Goal: Task Accomplishment & Management: Manage account settings

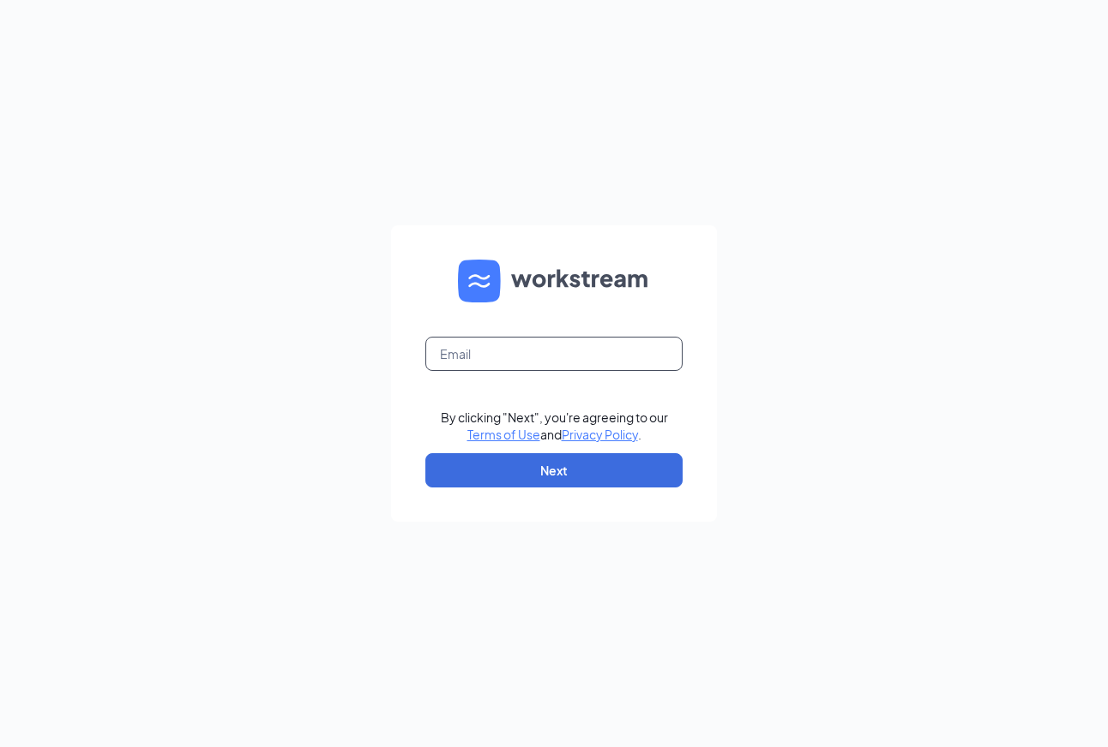
click at [501, 357] on input "text" at bounding box center [553, 354] width 257 height 34
type input "renfro.debbie@ymail.com"
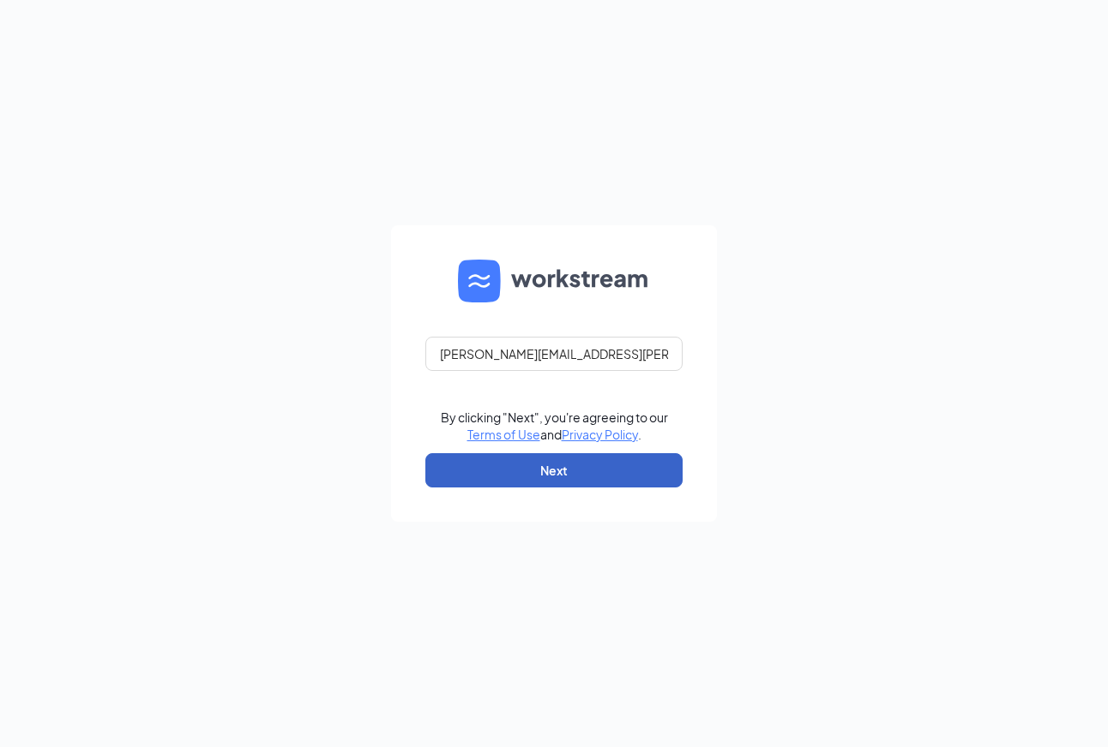
click at [553, 471] on button "Next" at bounding box center [553, 470] width 257 height 34
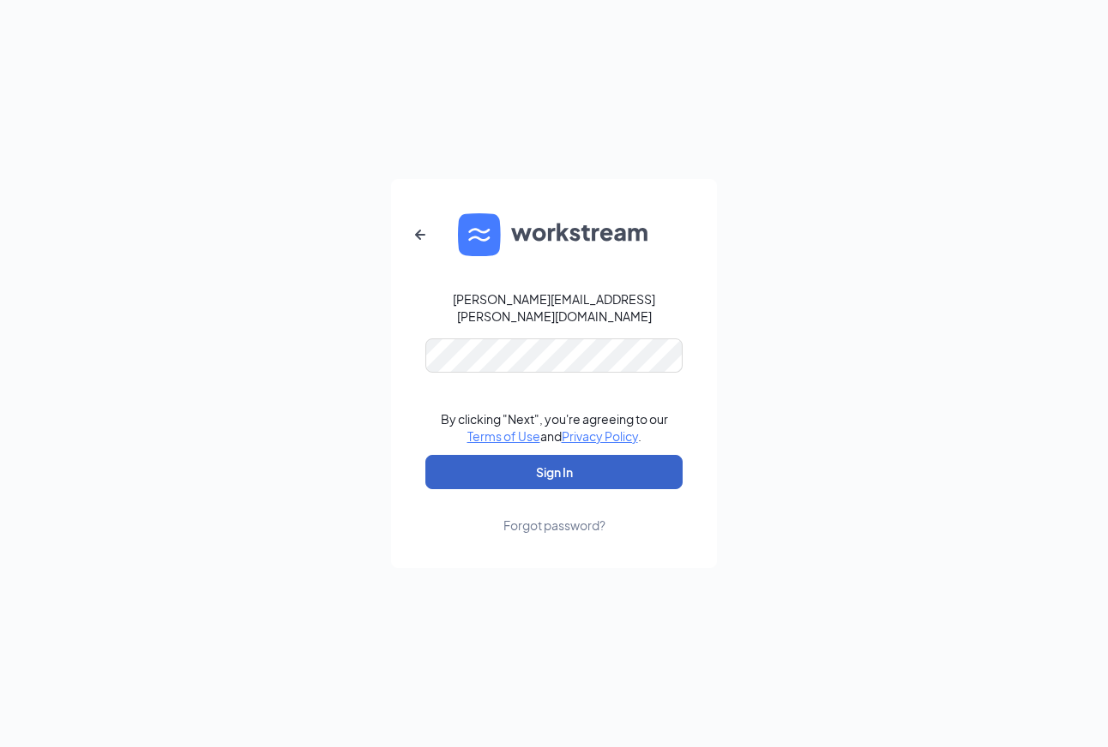
click at [553, 460] on button "Sign In" at bounding box center [553, 472] width 257 height 34
click at [552, 471] on button "Sign In" at bounding box center [553, 472] width 257 height 34
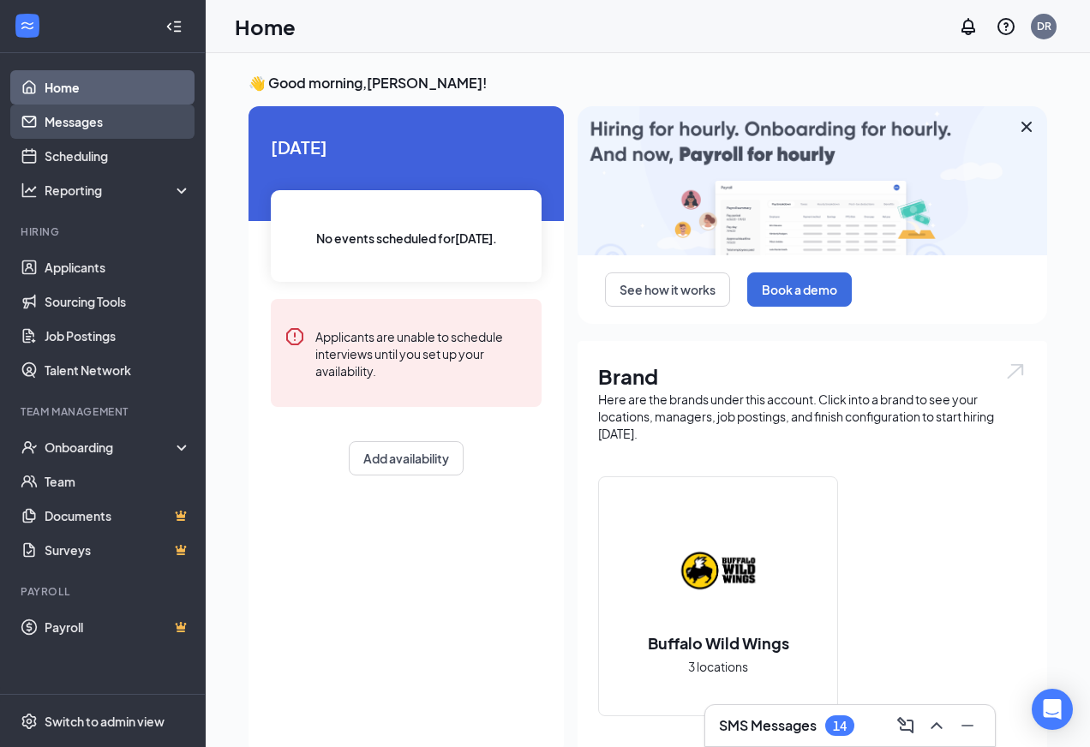
click at [80, 117] on link "Messages" at bounding box center [118, 122] width 147 height 34
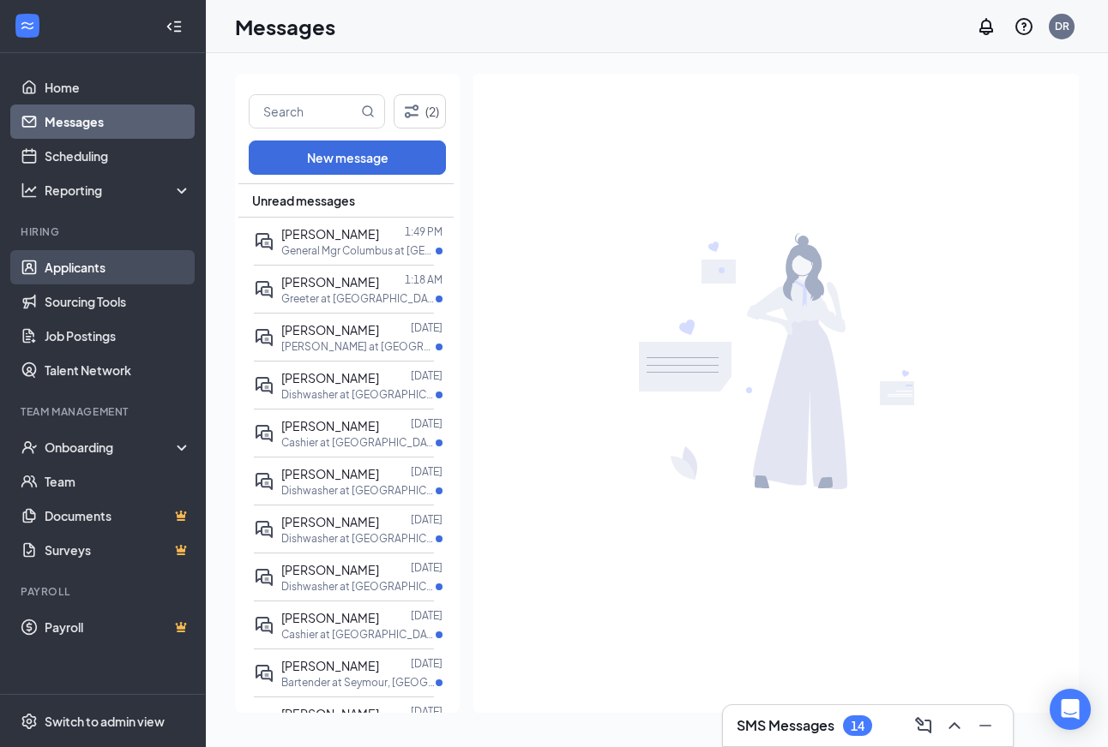
click at [63, 258] on link "Applicants" at bounding box center [118, 267] width 147 height 34
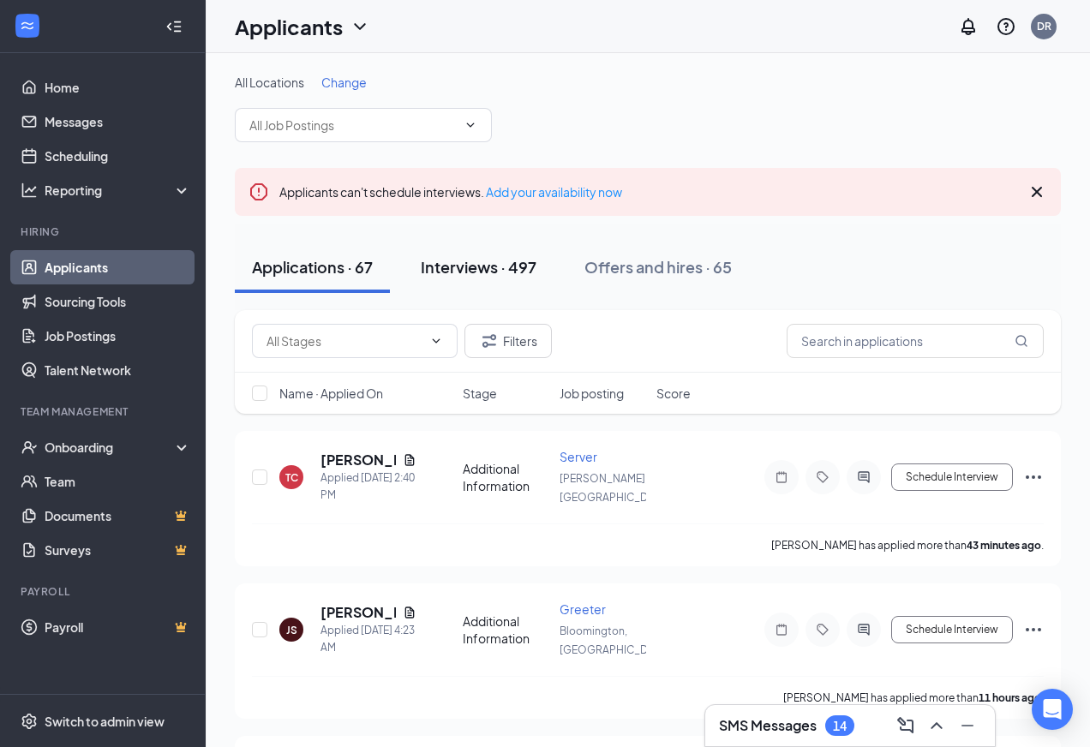
click at [449, 258] on div "Interviews · 497" at bounding box center [479, 266] width 116 height 21
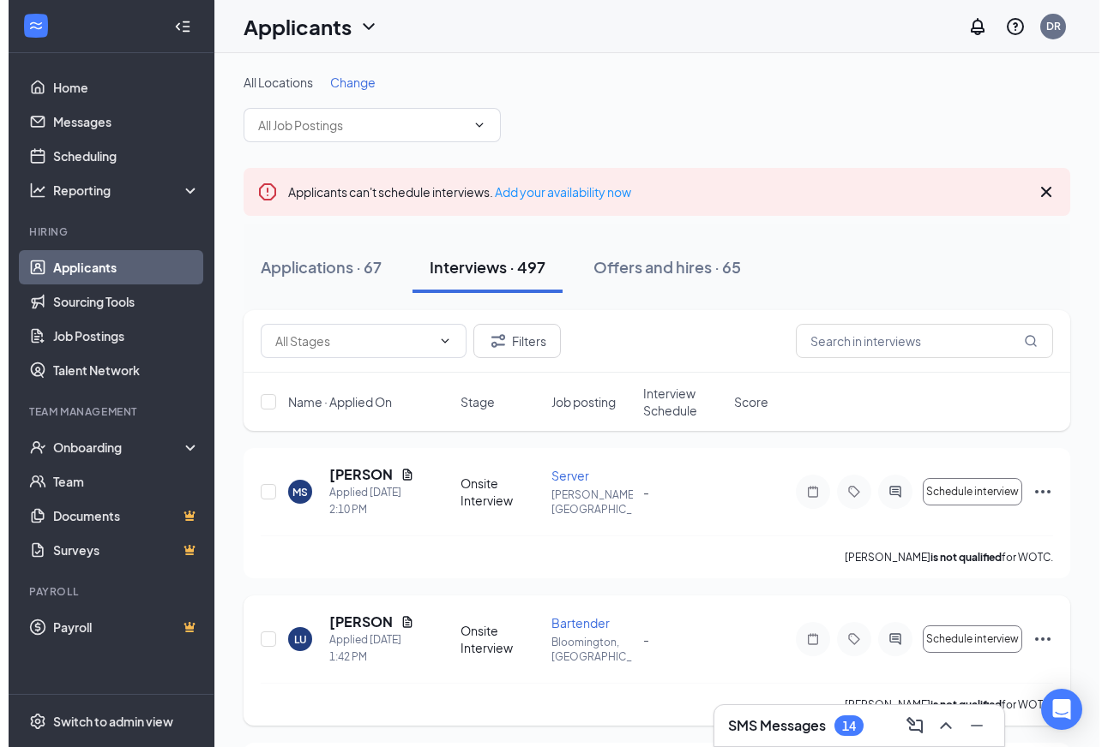
scroll to position [228, 0]
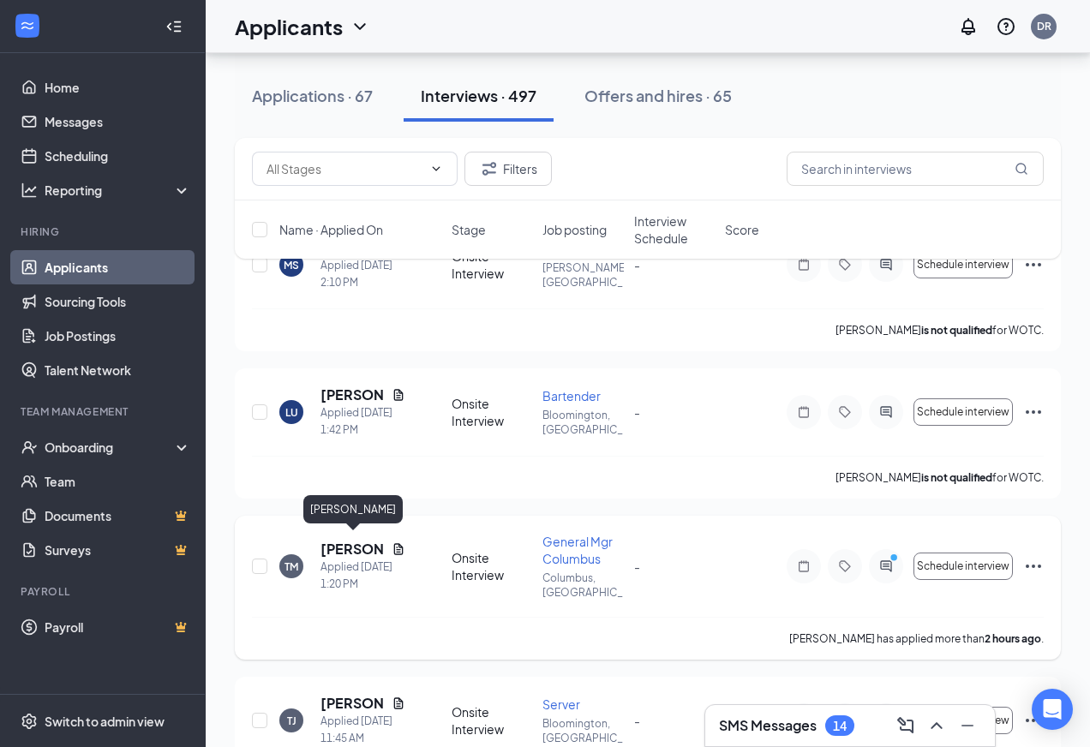
click at [338, 540] on h5 "[PERSON_NAME]" at bounding box center [353, 549] width 64 height 19
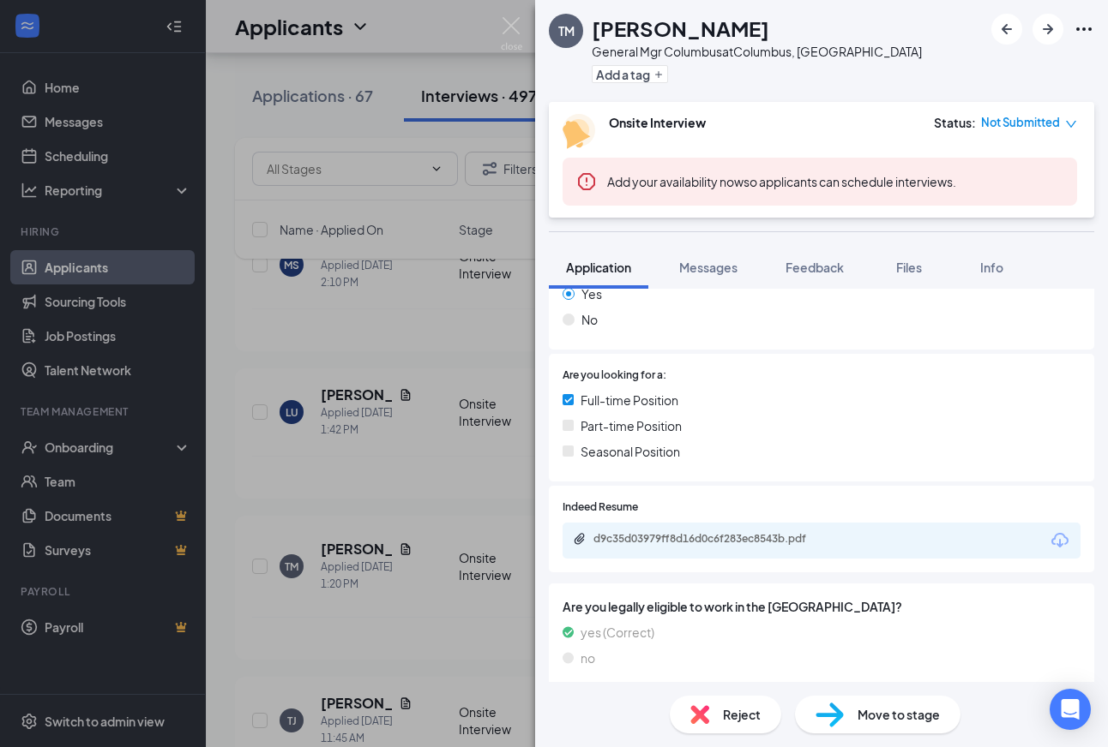
scroll to position [292, 0]
click at [619, 535] on div "d9c35d03979ff8d16d0c6f283ec8543b.pdf" at bounding box center [713, 540] width 240 height 14
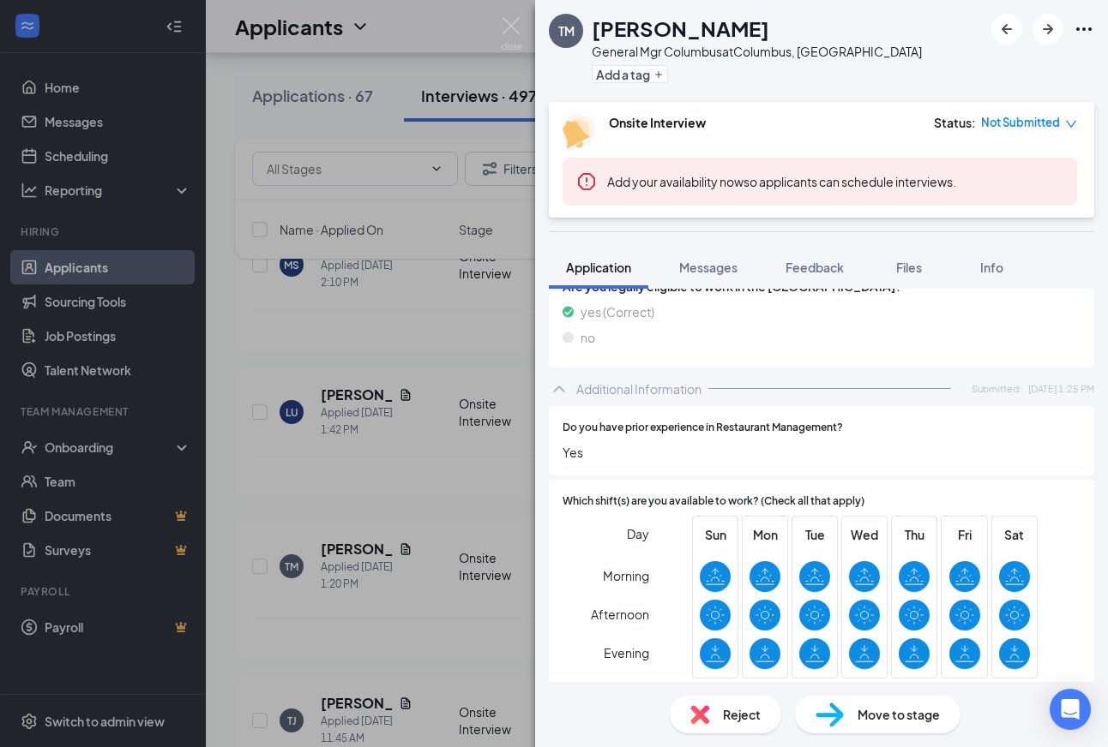
scroll to position [635, 0]
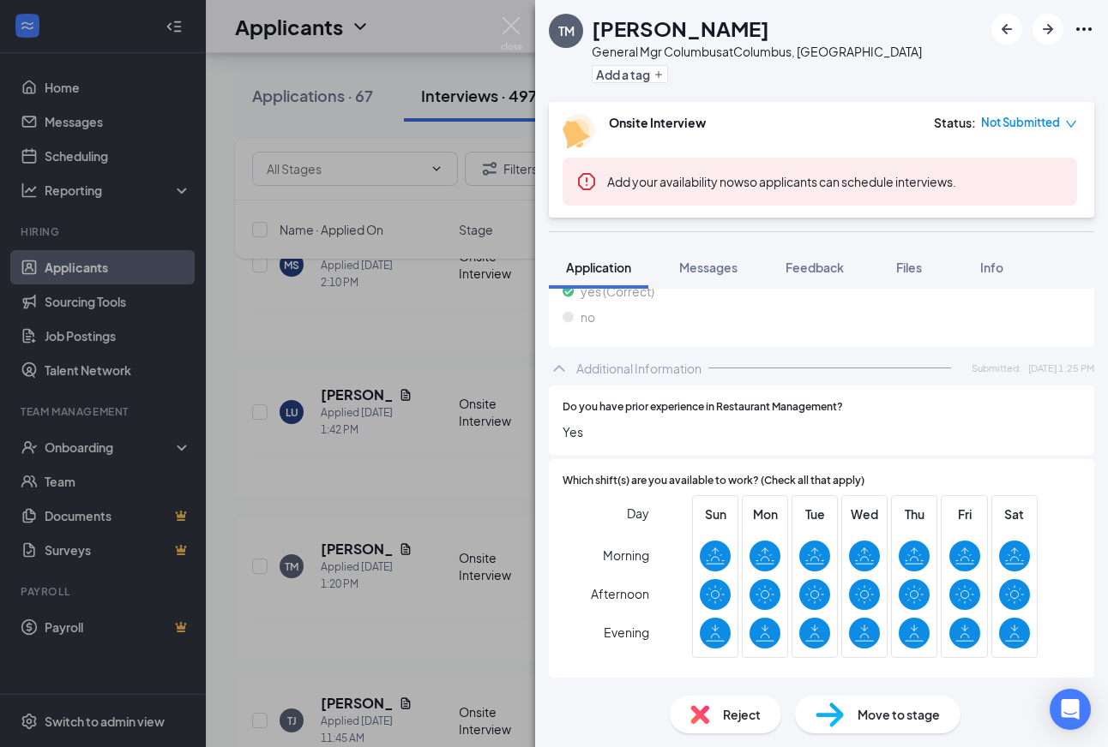
click at [893, 706] on span "Move to stage" at bounding box center [898, 714] width 82 height 19
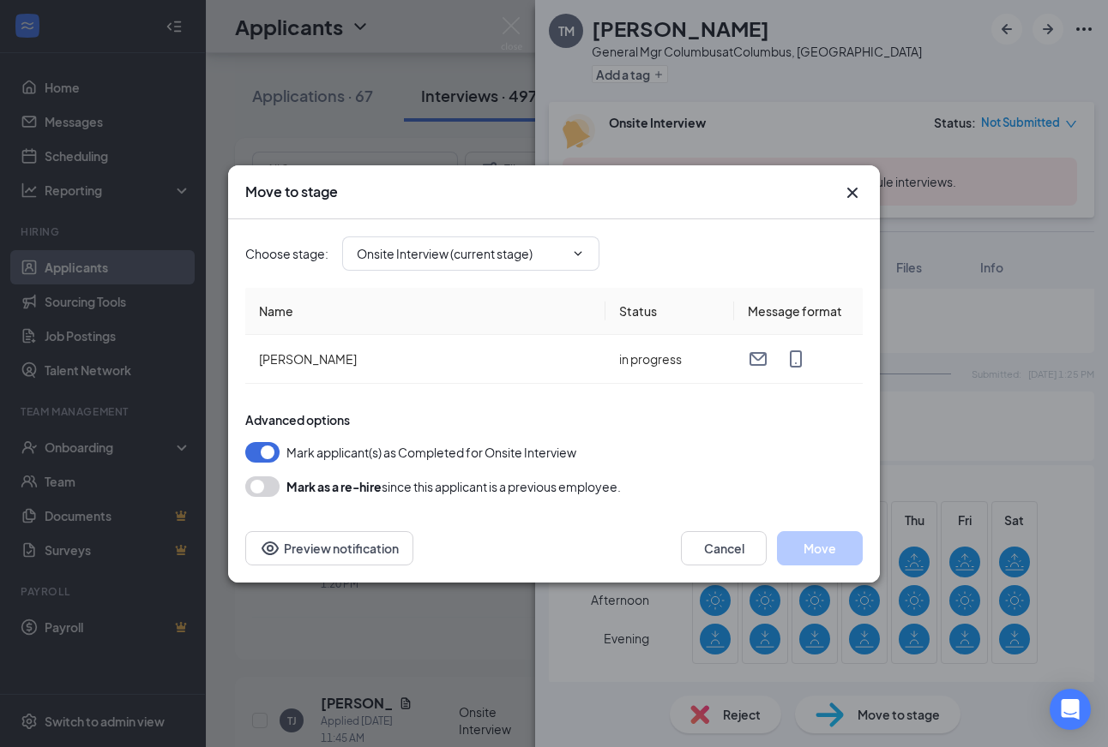
type input "Hiring Complete (final stage)"
click at [584, 243] on span "Hiring Complete (final stage)" at bounding box center [470, 254] width 257 height 34
click at [583, 255] on icon "ChevronDown" at bounding box center [578, 254] width 14 height 14
click at [576, 251] on icon "ChevronDown" at bounding box center [578, 254] width 14 height 14
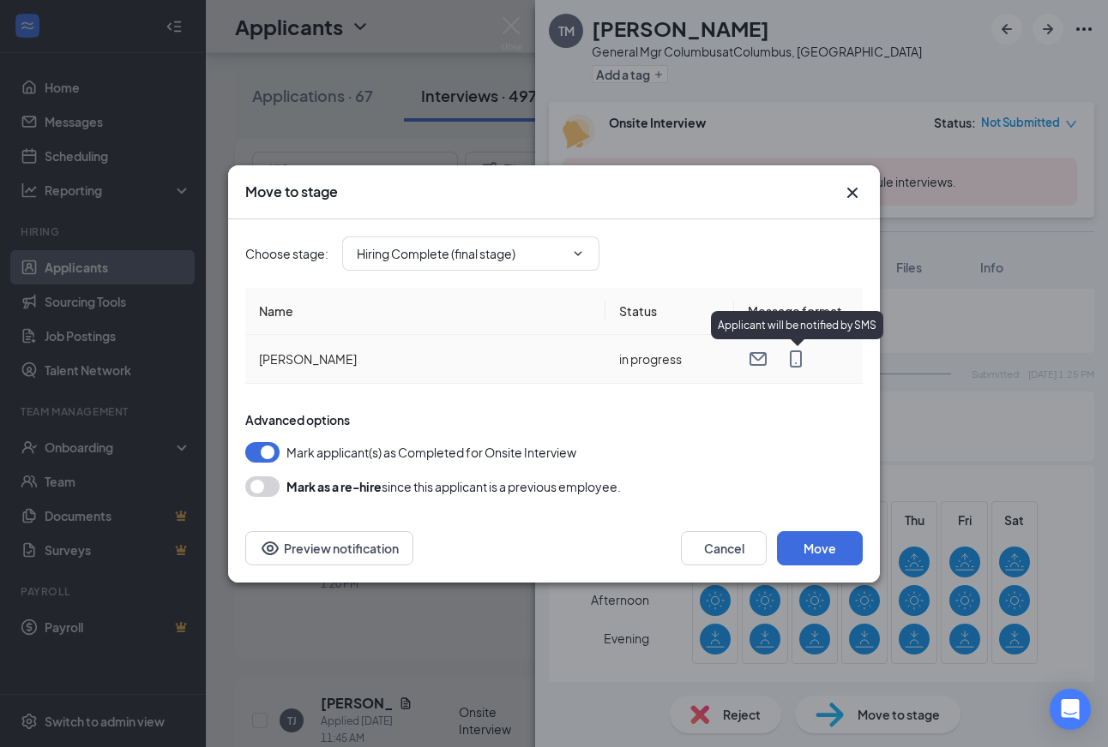
click at [800, 357] on icon "MobileSms" at bounding box center [795, 359] width 12 height 17
click at [581, 254] on icon "ChevronDown" at bounding box center [578, 254] width 14 height 14
click at [574, 251] on icon "ChevronDown" at bounding box center [578, 253] width 8 height 4
click at [576, 252] on icon "ChevronDown" at bounding box center [578, 253] width 8 height 4
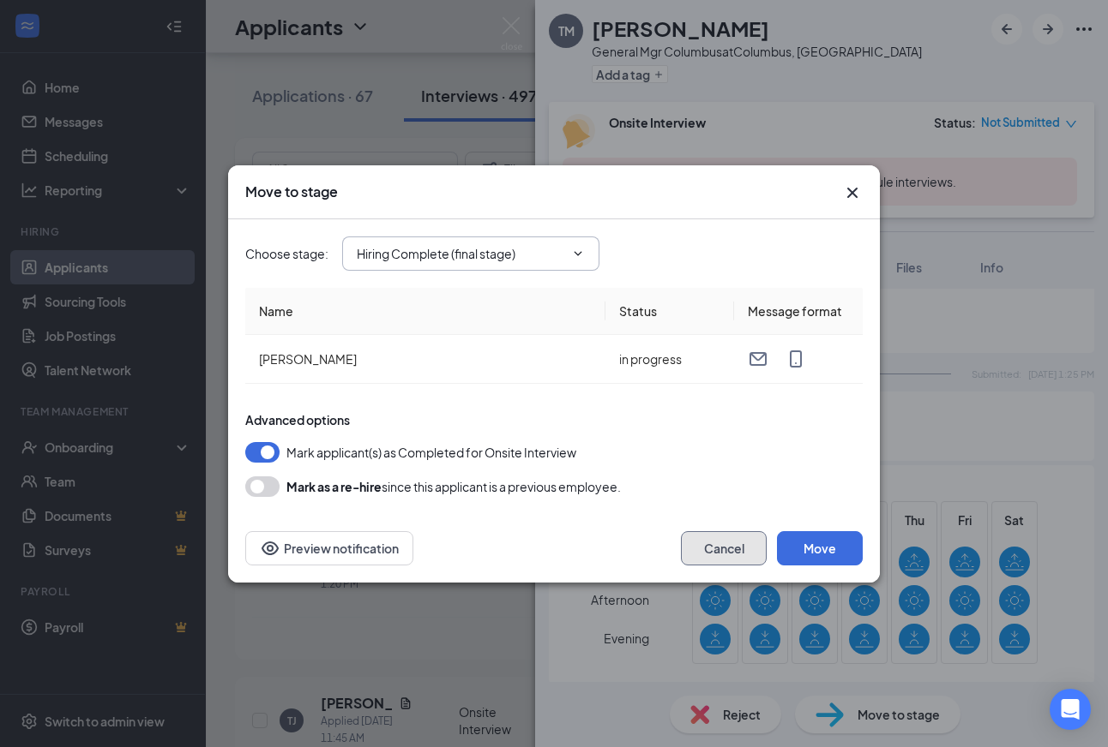
click at [741, 549] on button "Cancel" at bounding box center [724, 548] width 86 height 34
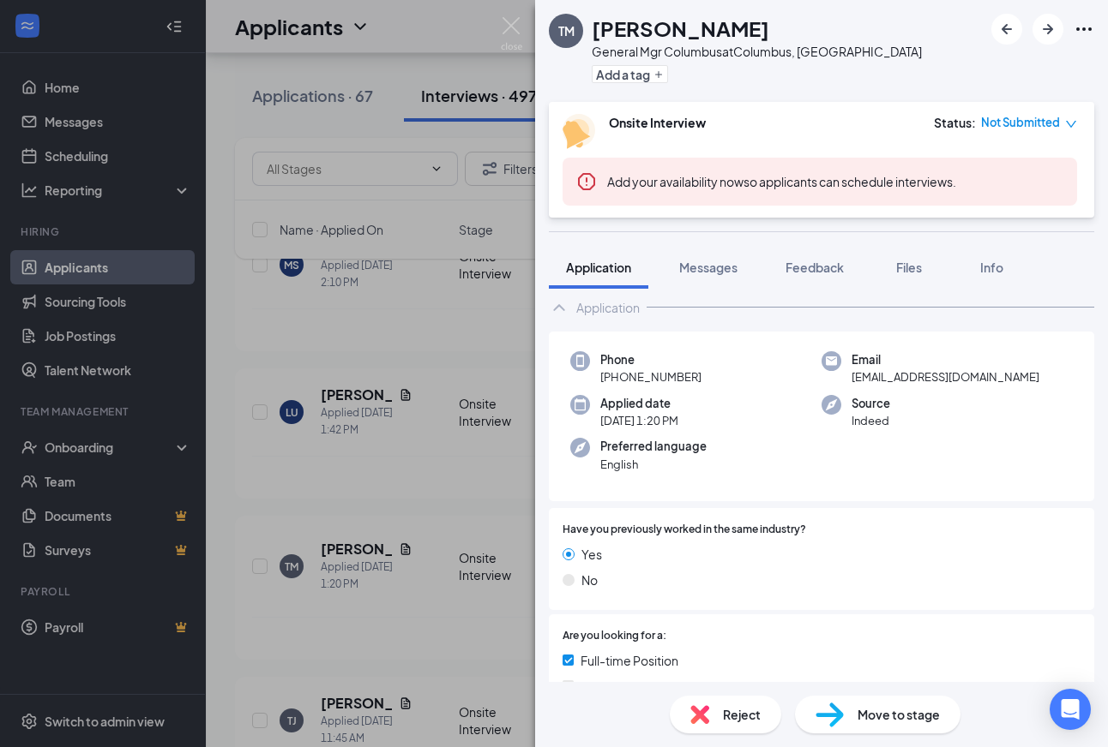
scroll to position [0, 0]
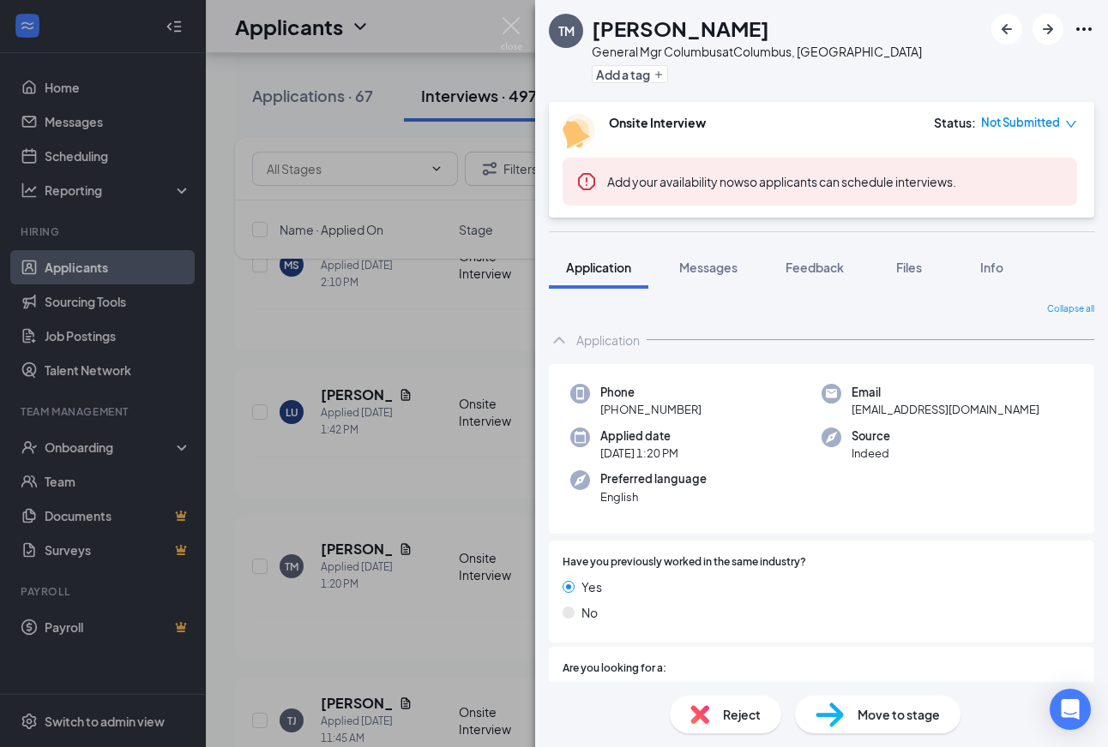
click at [1073, 124] on icon "down" at bounding box center [1071, 124] width 10 height 7
click at [992, 177] on span "Assign Time" at bounding box center [1000, 174] width 66 height 19
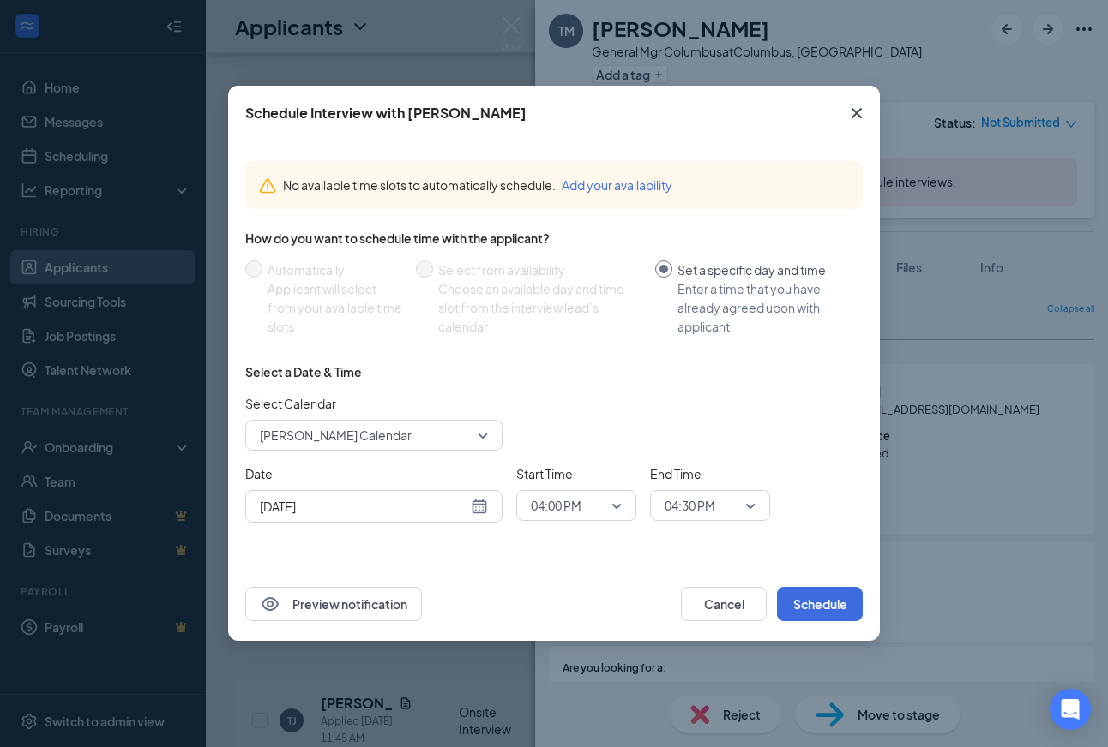
click at [481, 504] on div "[DATE]" at bounding box center [374, 506] width 228 height 19
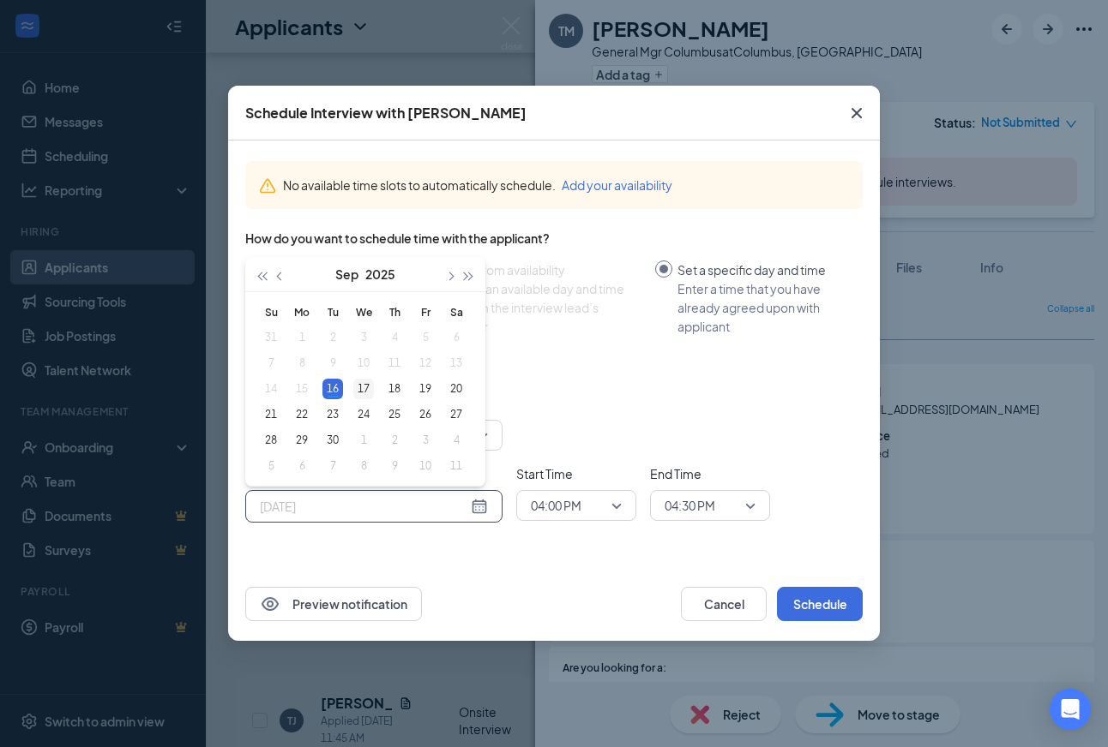
click at [365, 381] on div "17" at bounding box center [363, 389] width 21 height 21
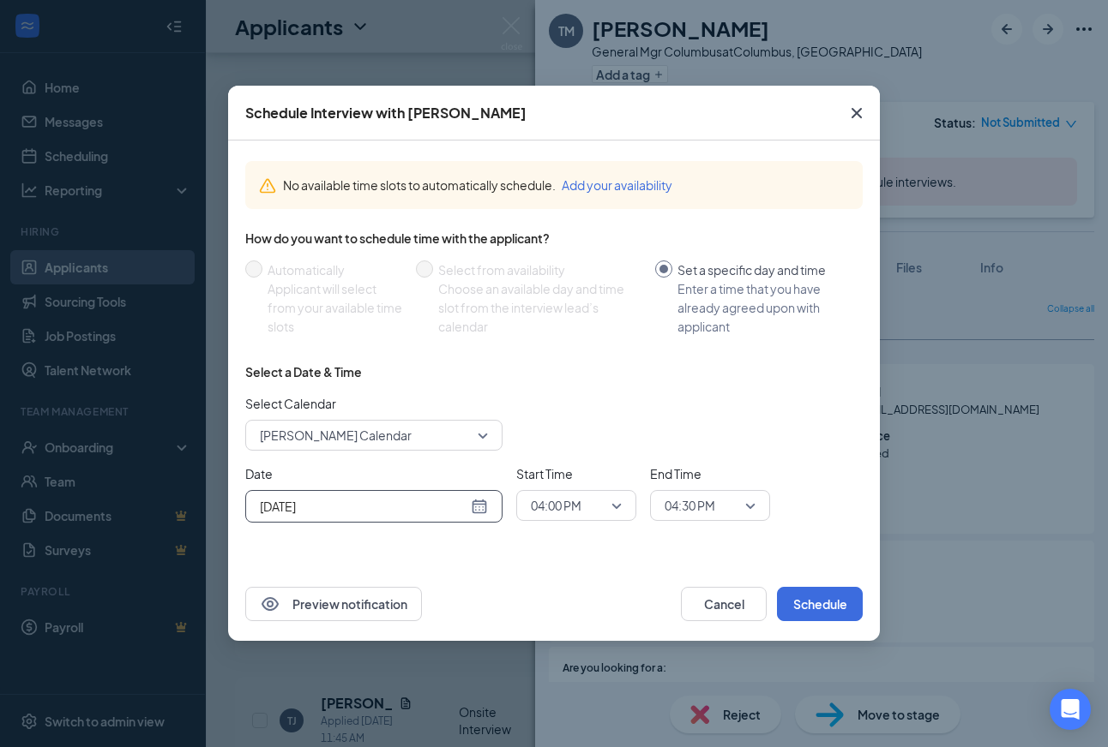
click at [614, 505] on span "04:00 PM" at bounding box center [576, 506] width 91 height 26
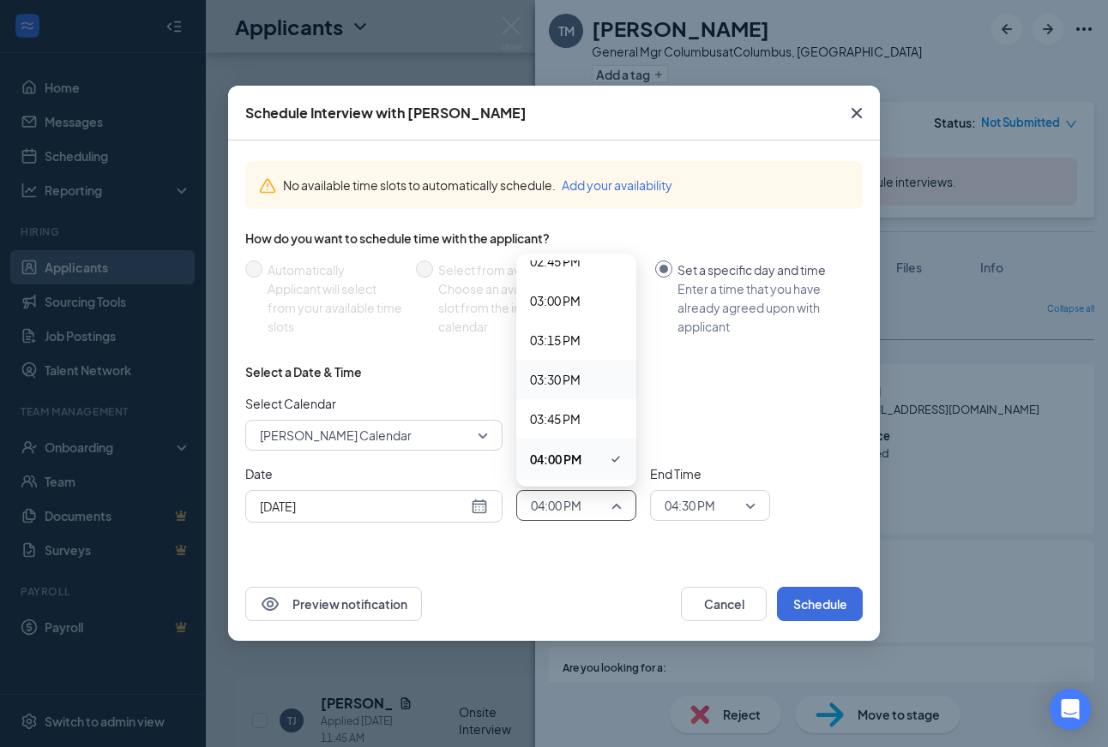
click at [536, 371] on span "03:30 PM" at bounding box center [555, 379] width 51 height 19
click at [747, 502] on span "04:30 PM" at bounding box center [709, 506] width 91 height 26
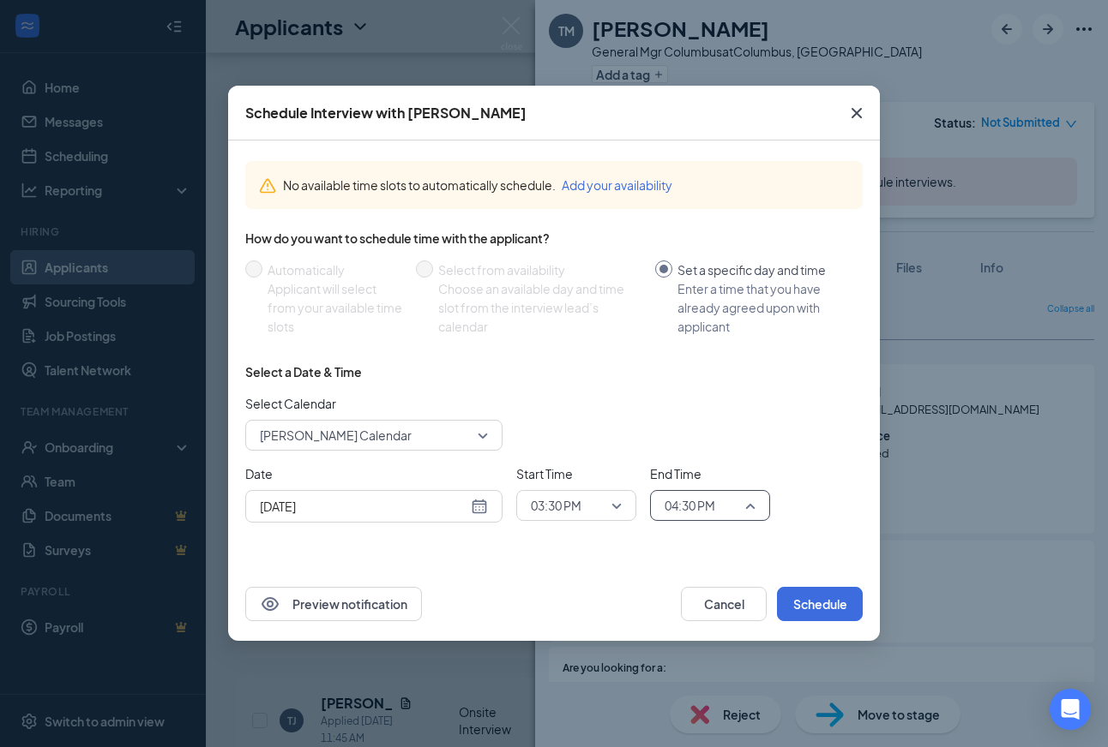
scroll to position [2424, 0]
click at [477, 511] on div "[DATE]" at bounding box center [374, 506] width 228 height 19
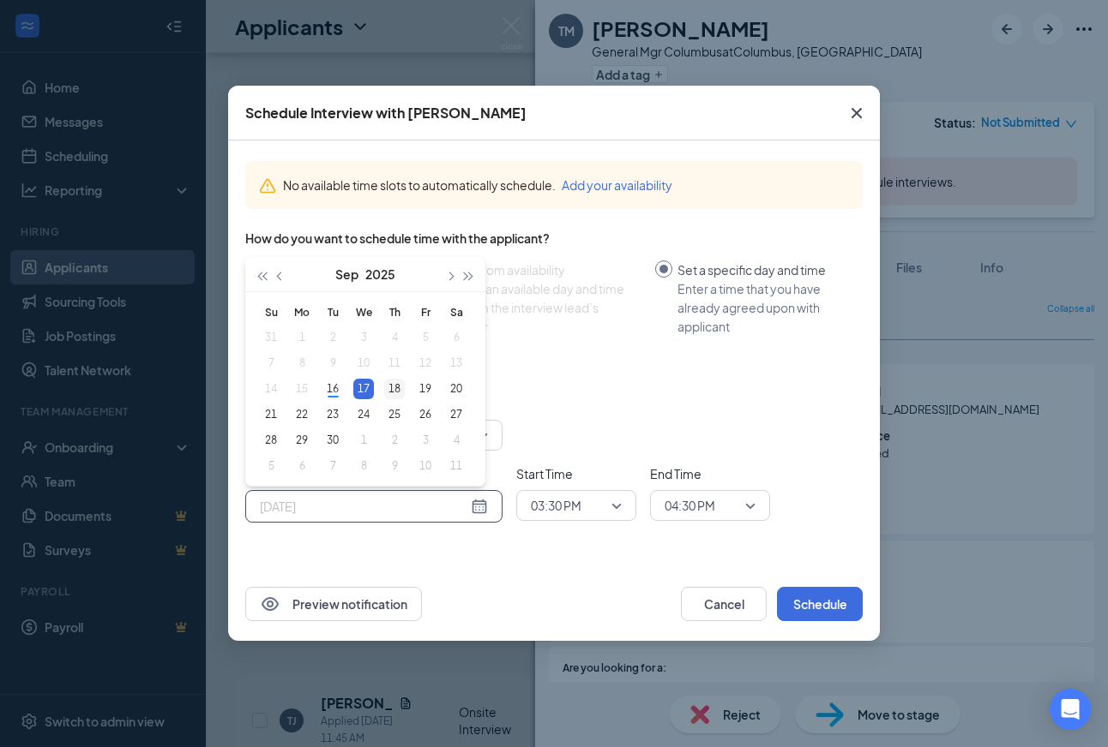
type input "[DATE]"
click at [395, 381] on div "18" at bounding box center [394, 389] width 21 height 21
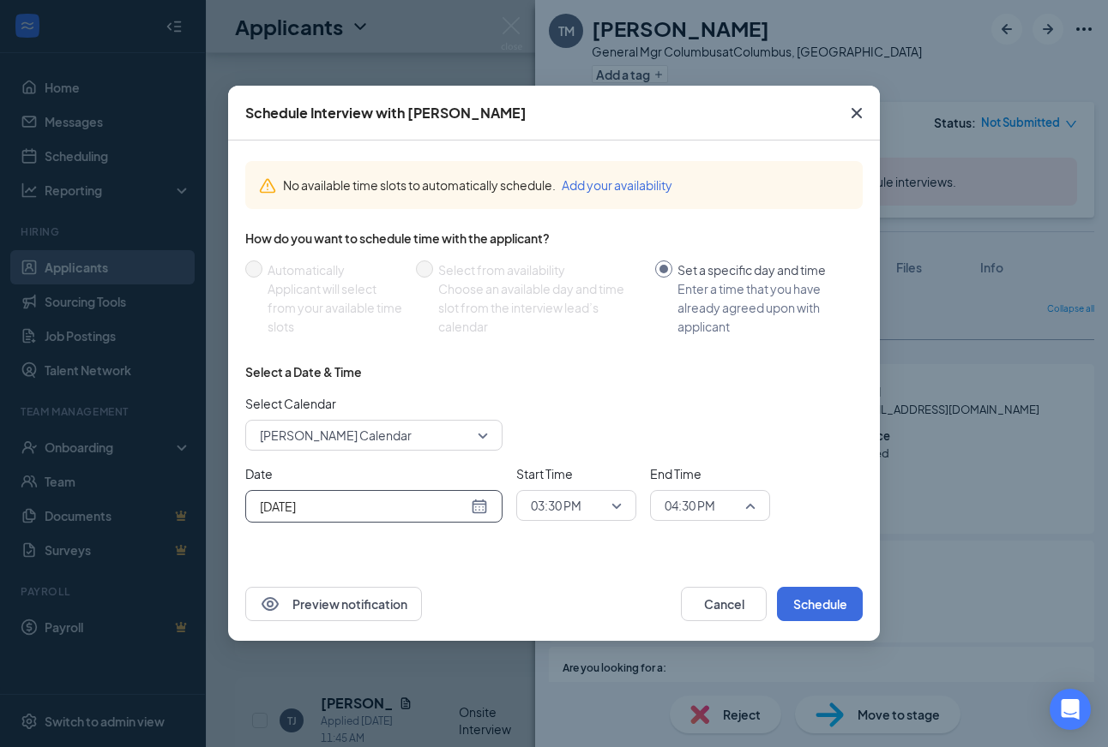
click at [746, 511] on span "04:30 PM" at bounding box center [709, 506] width 91 height 26
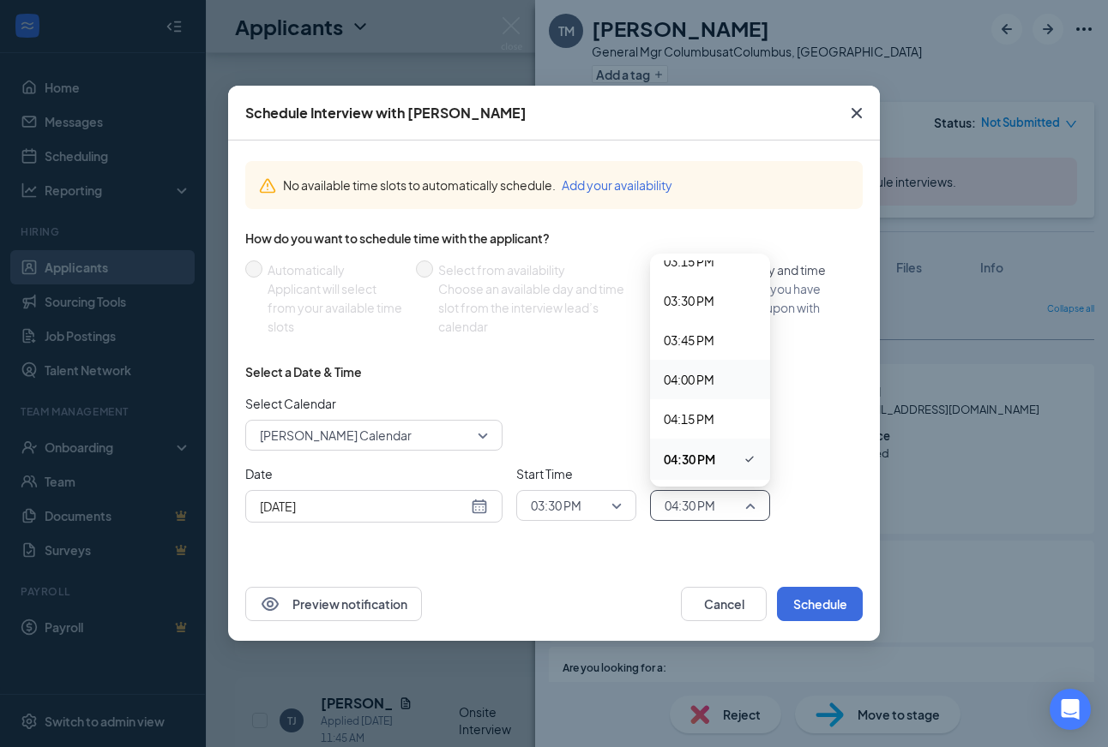
click at [698, 378] on span "04:00 PM" at bounding box center [688, 379] width 51 height 19
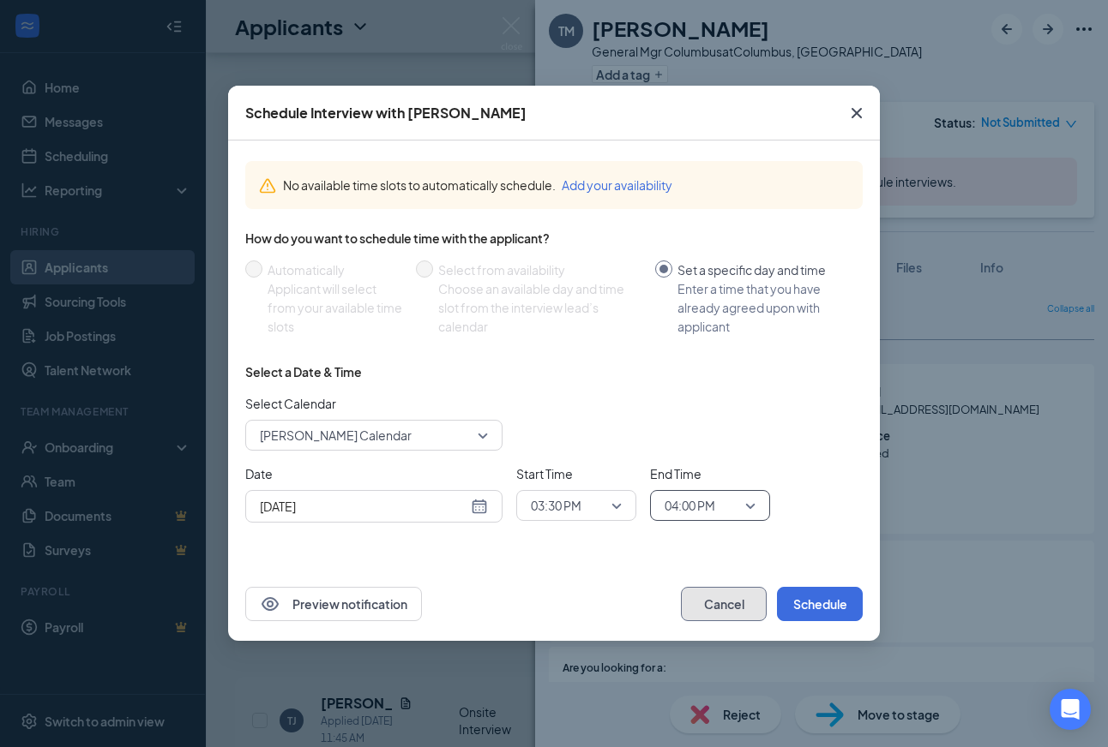
click at [731, 615] on button "Cancel" at bounding box center [724, 604] width 86 height 34
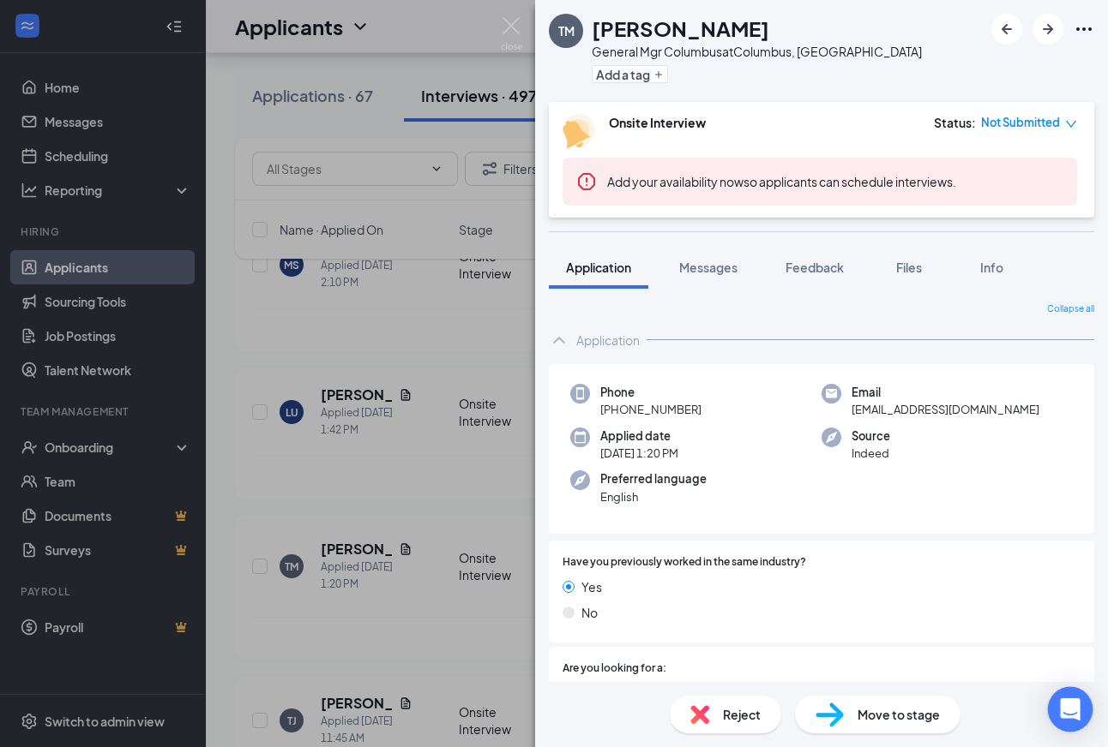
click at [1067, 705] on icon "Open Intercom Messenger" at bounding box center [1070, 710] width 20 height 22
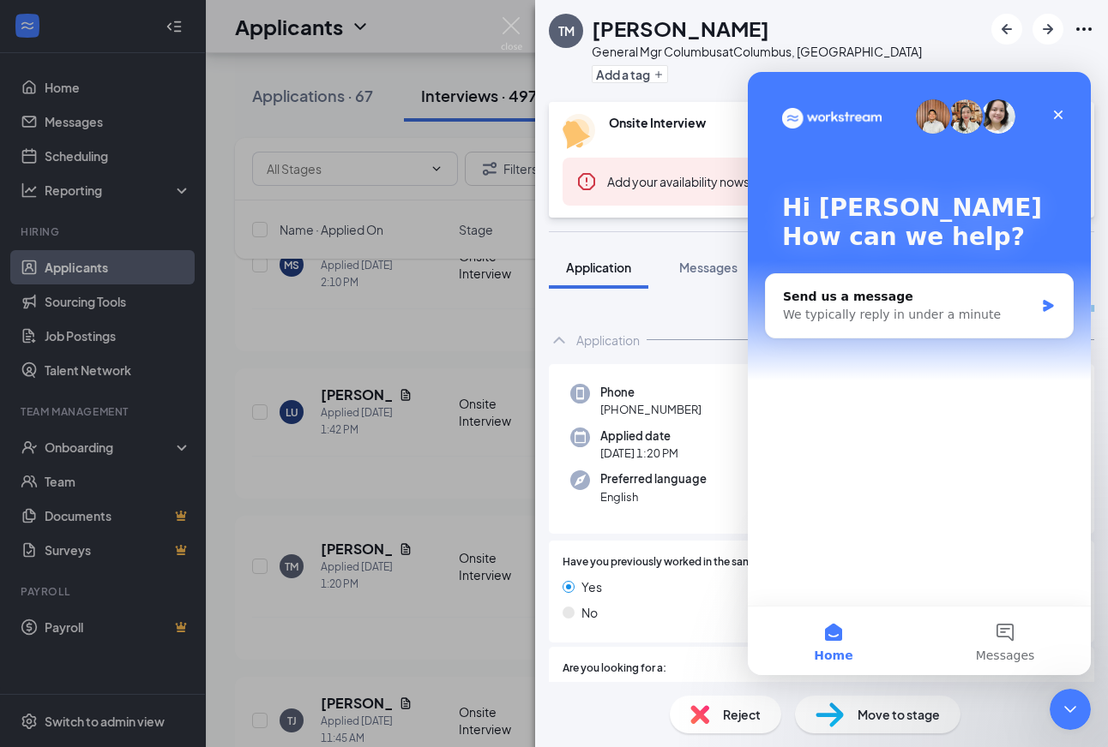
scroll to position [0, 0]
click at [1054, 121] on icon "Close" at bounding box center [1058, 115] width 14 height 14
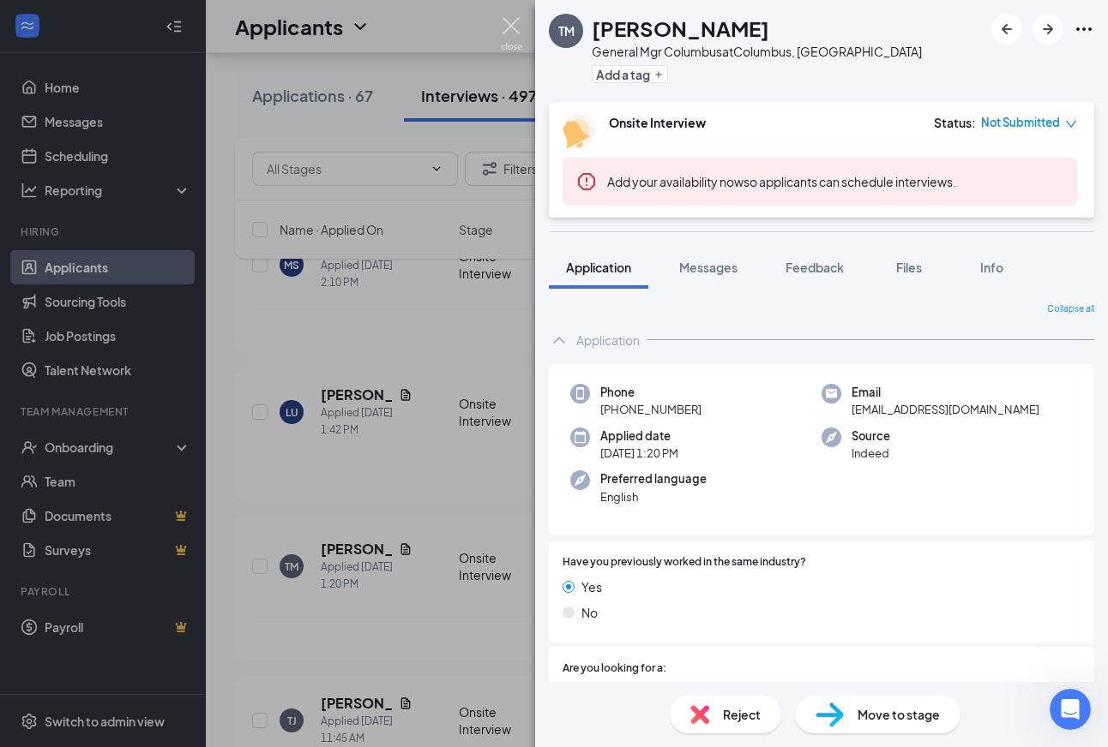
click at [504, 24] on img at bounding box center [511, 33] width 21 height 33
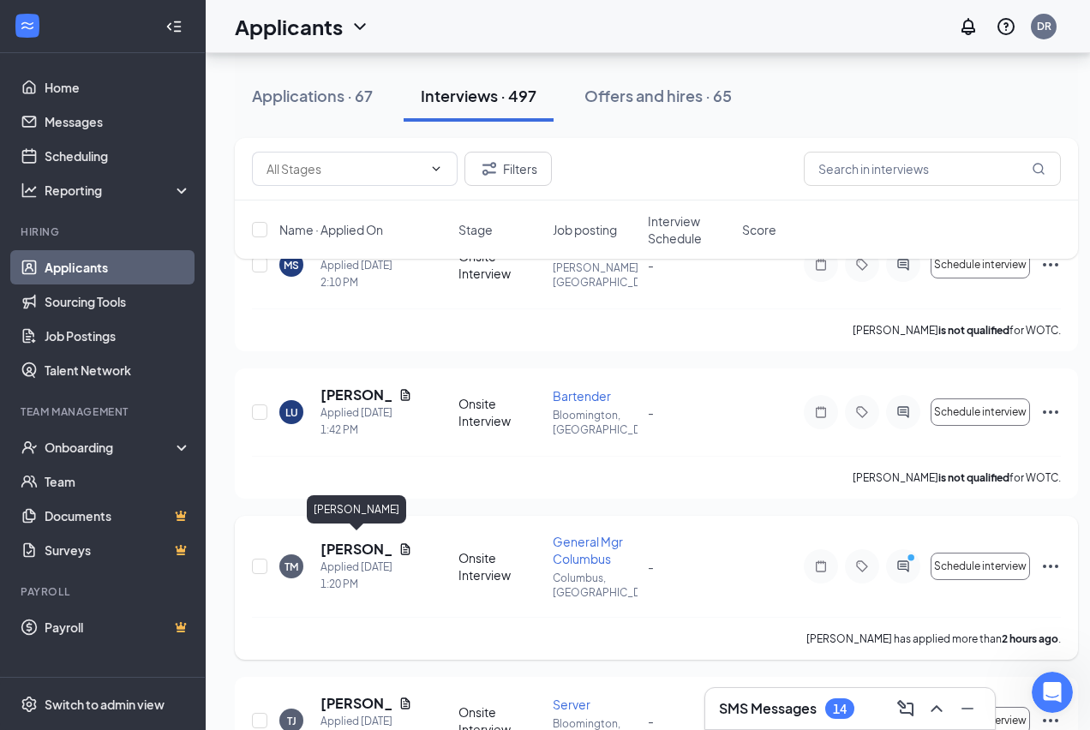
click at [372, 540] on h5 "[PERSON_NAME]" at bounding box center [356, 549] width 71 height 19
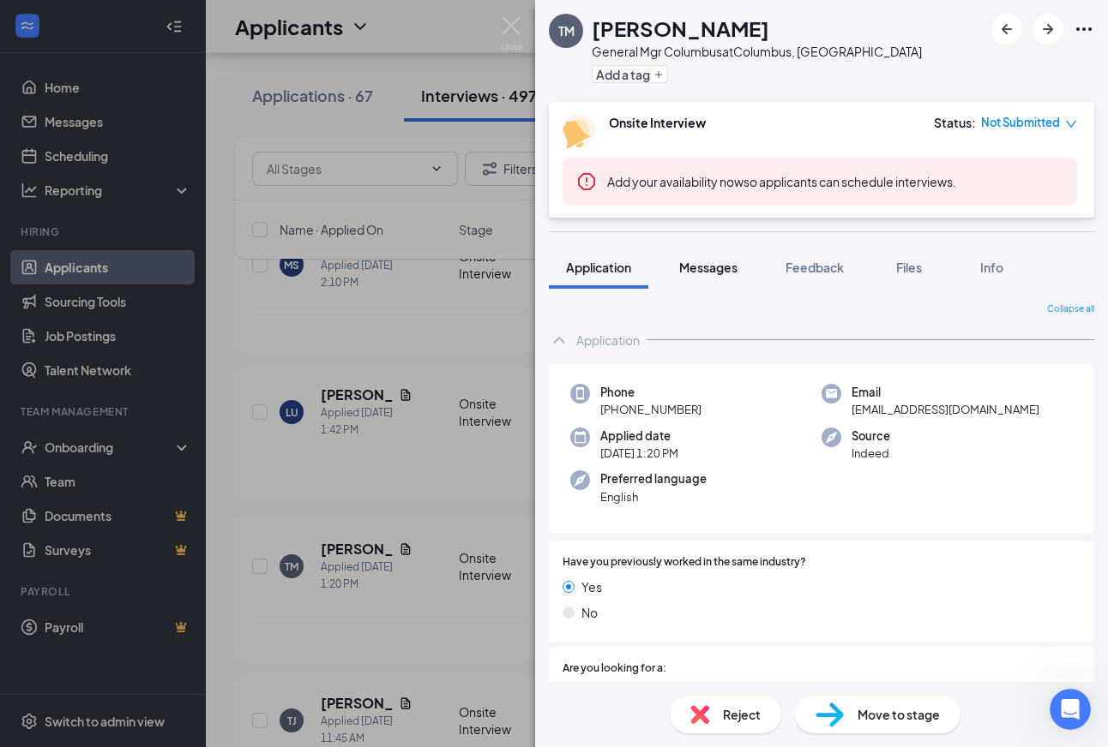
click at [711, 272] on span "Messages" at bounding box center [708, 267] width 58 height 15
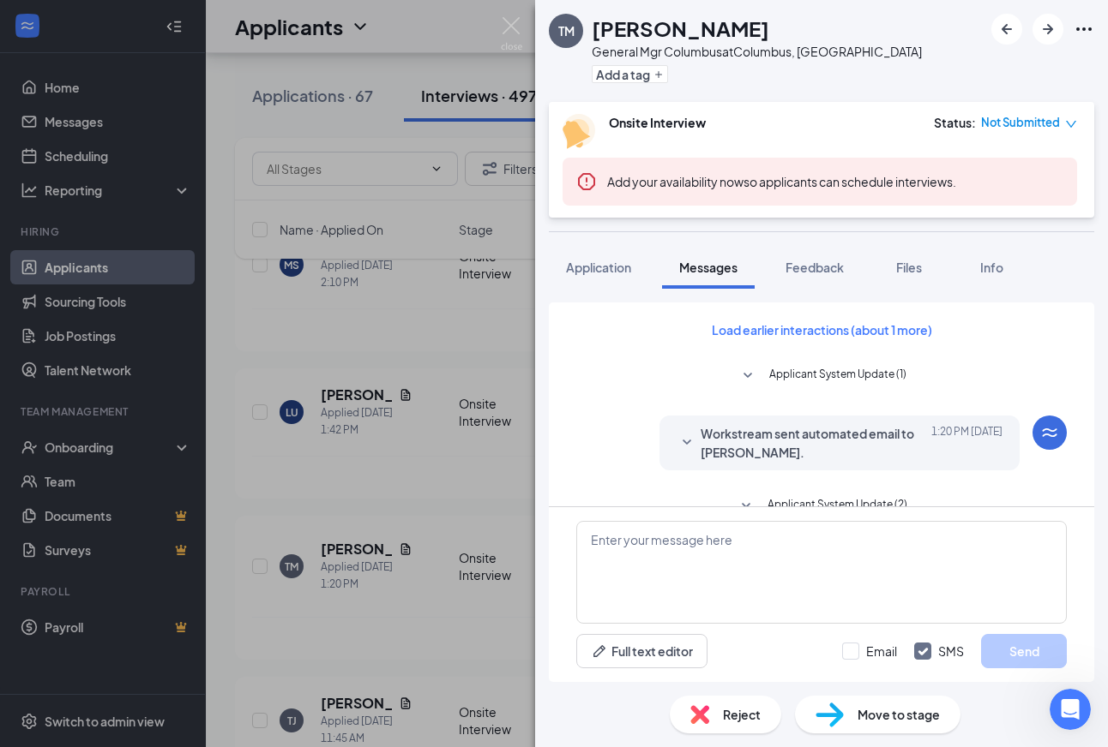
scroll to position [814, 0]
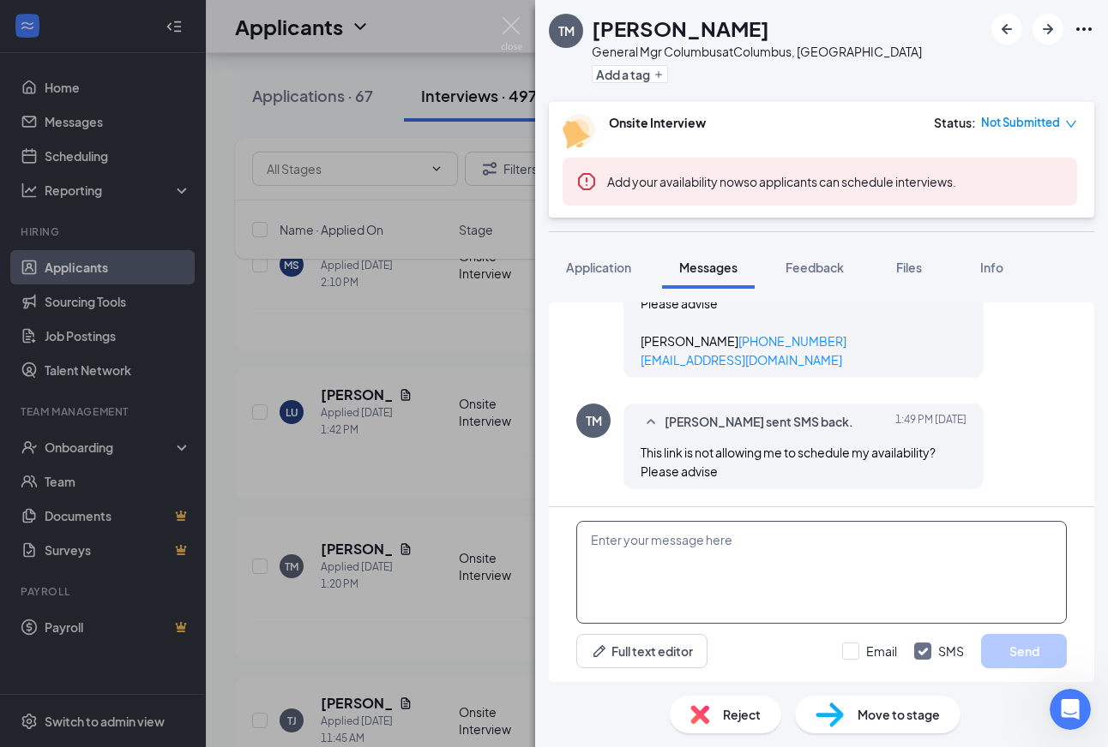
click at [587, 540] on textarea at bounding box center [821, 572] width 490 height 103
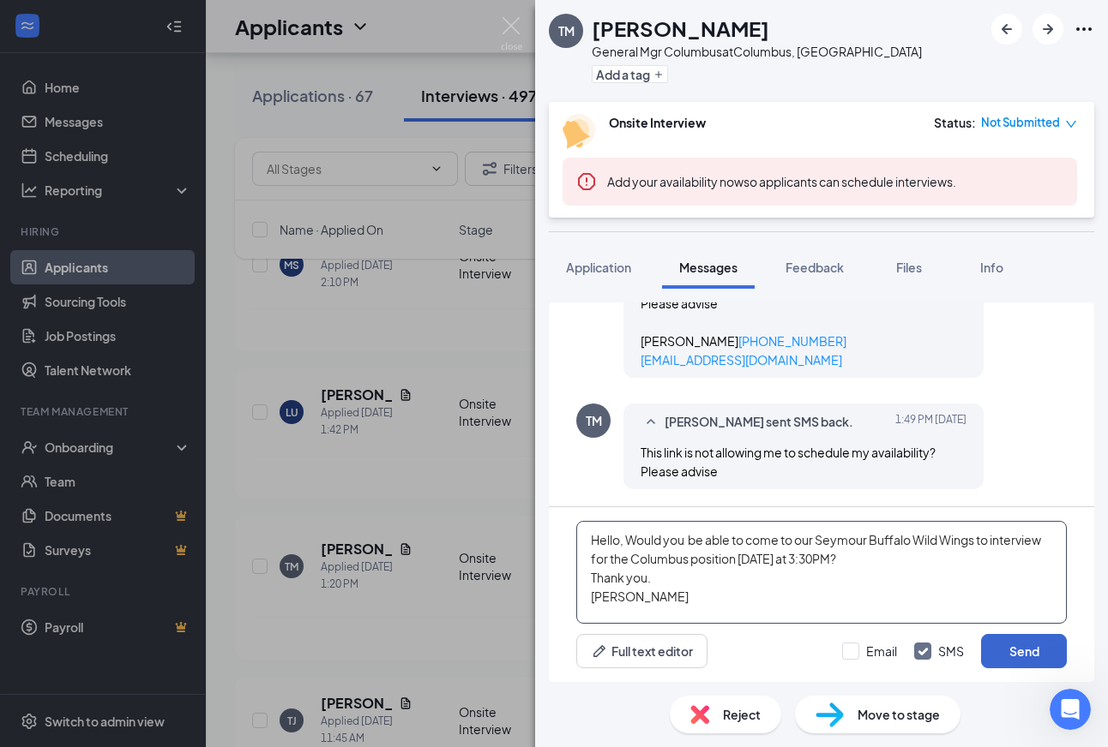
type textarea "Hello, Would you be able to come to our Seymour Buffalo Wild Wings to interview…"
click at [1019, 649] on button "Send" at bounding box center [1024, 651] width 86 height 34
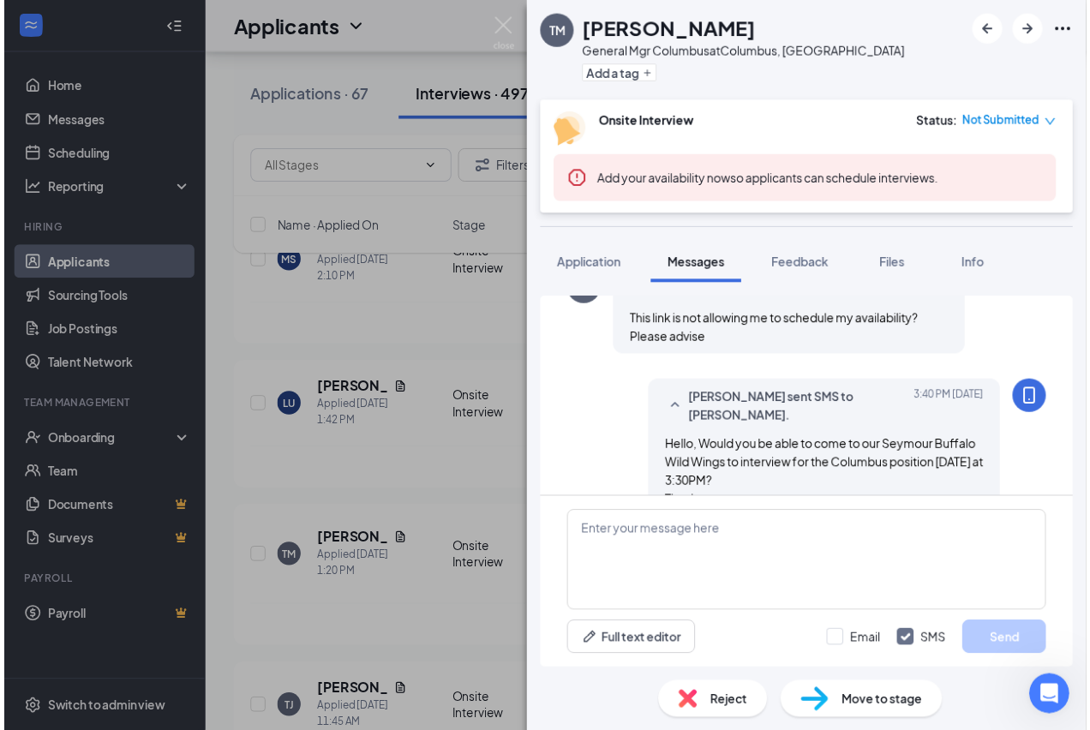
scroll to position [1000, 0]
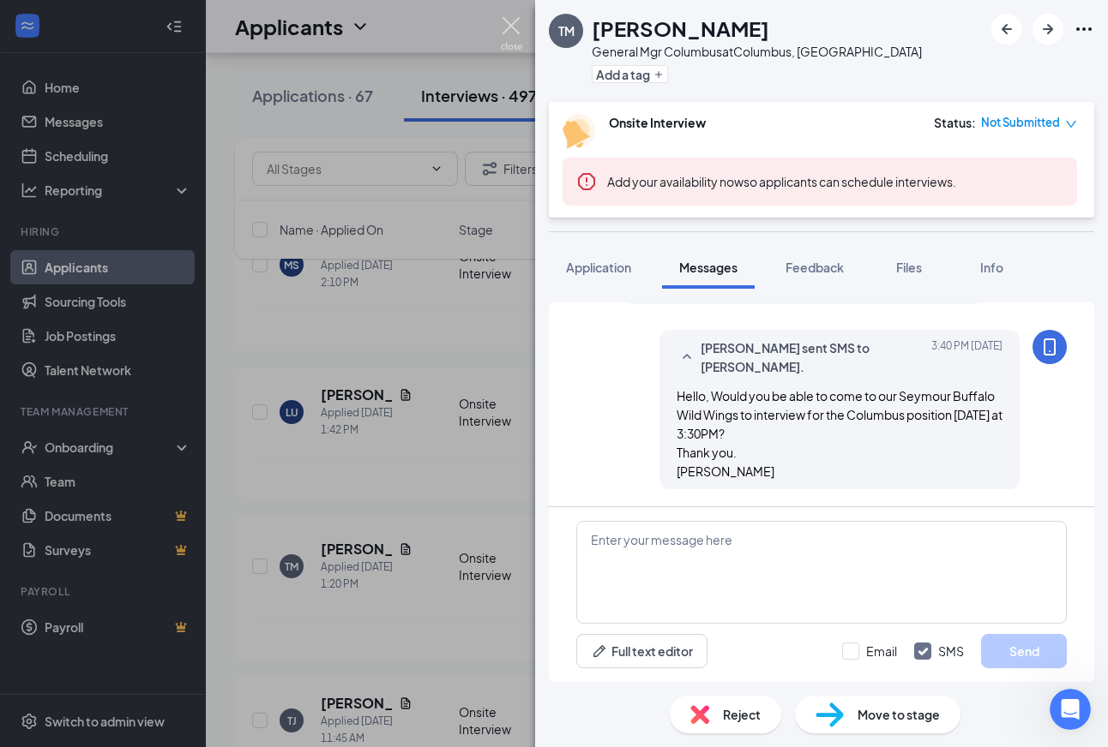
click at [509, 27] on img at bounding box center [511, 33] width 21 height 33
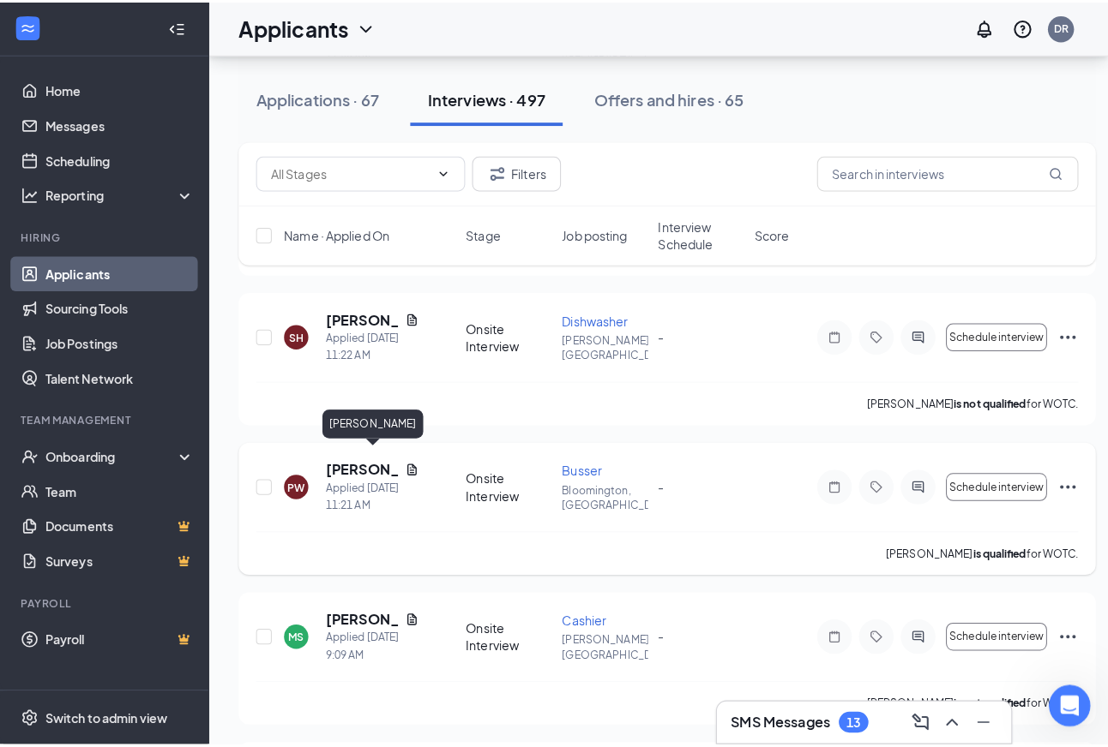
scroll to position [1143, 0]
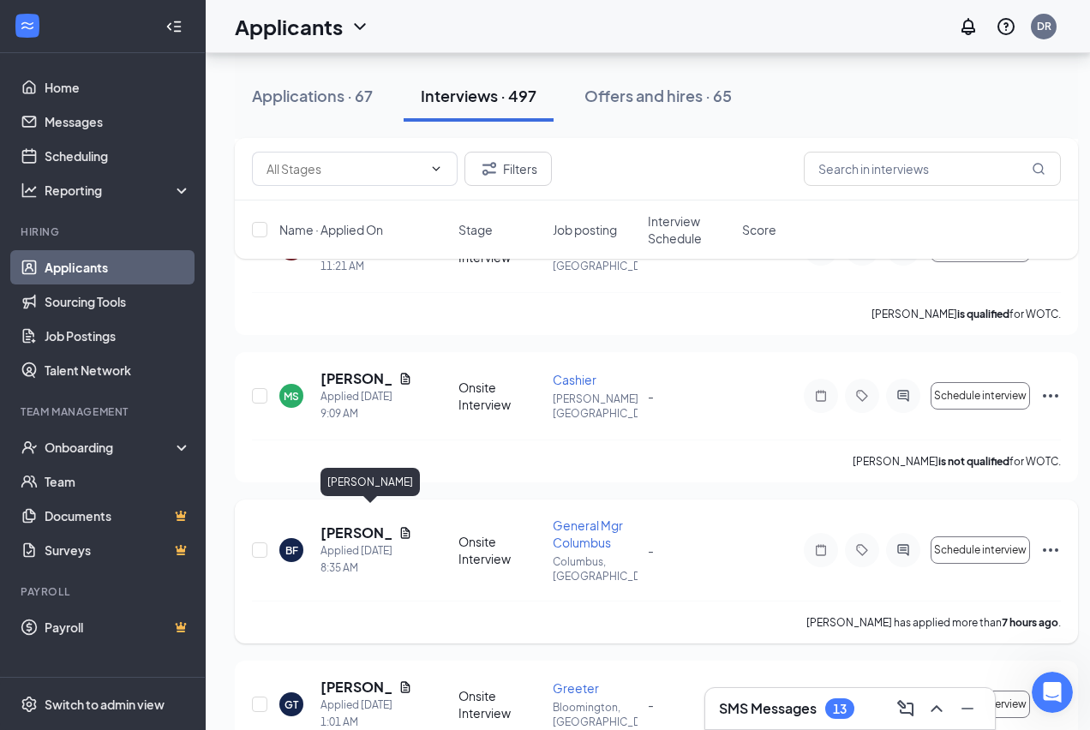
click at [350, 524] on h5 "[PERSON_NAME]" at bounding box center [356, 533] width 71 height 19
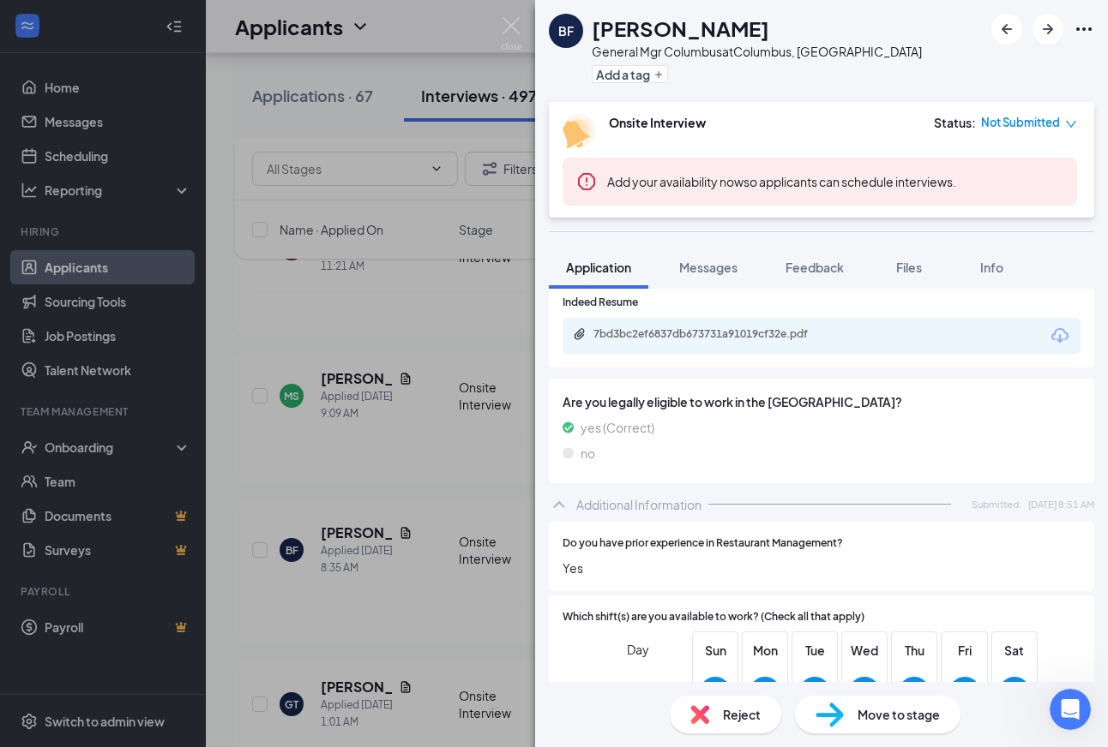
scroll to position [406, 0]
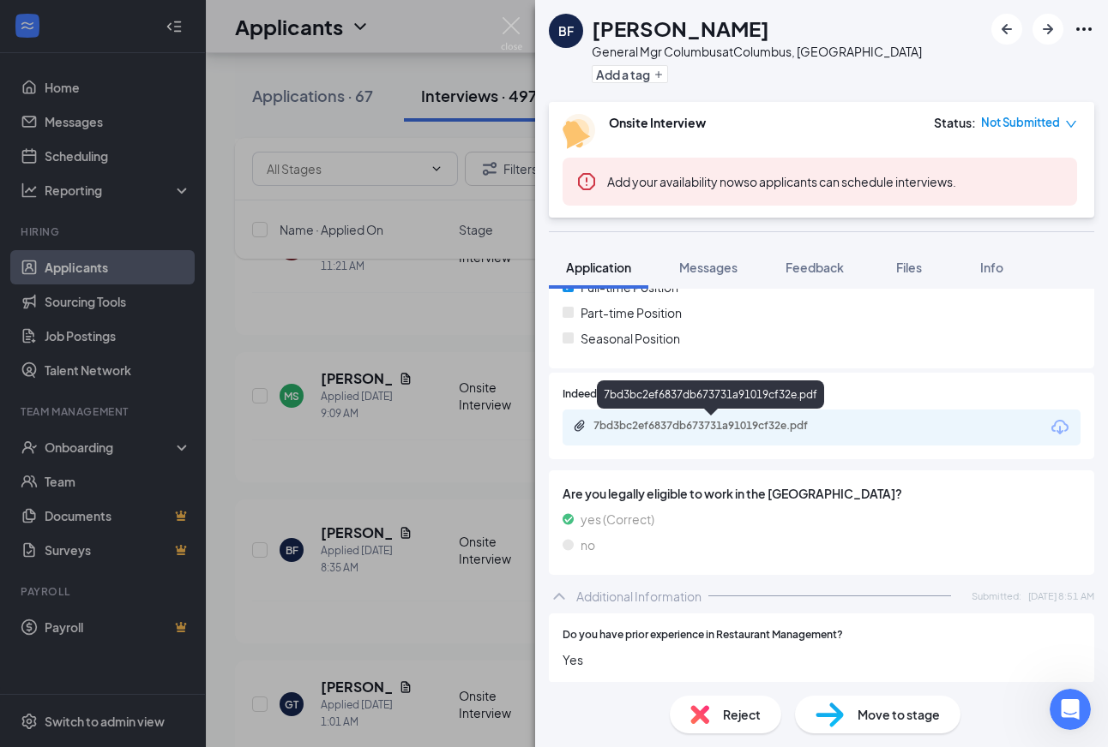
click at [660, 420] on div "7bd3bc2ef6837db673731a91019cf32e.pdf" at bounding box center [713, 426] width 240 height 14
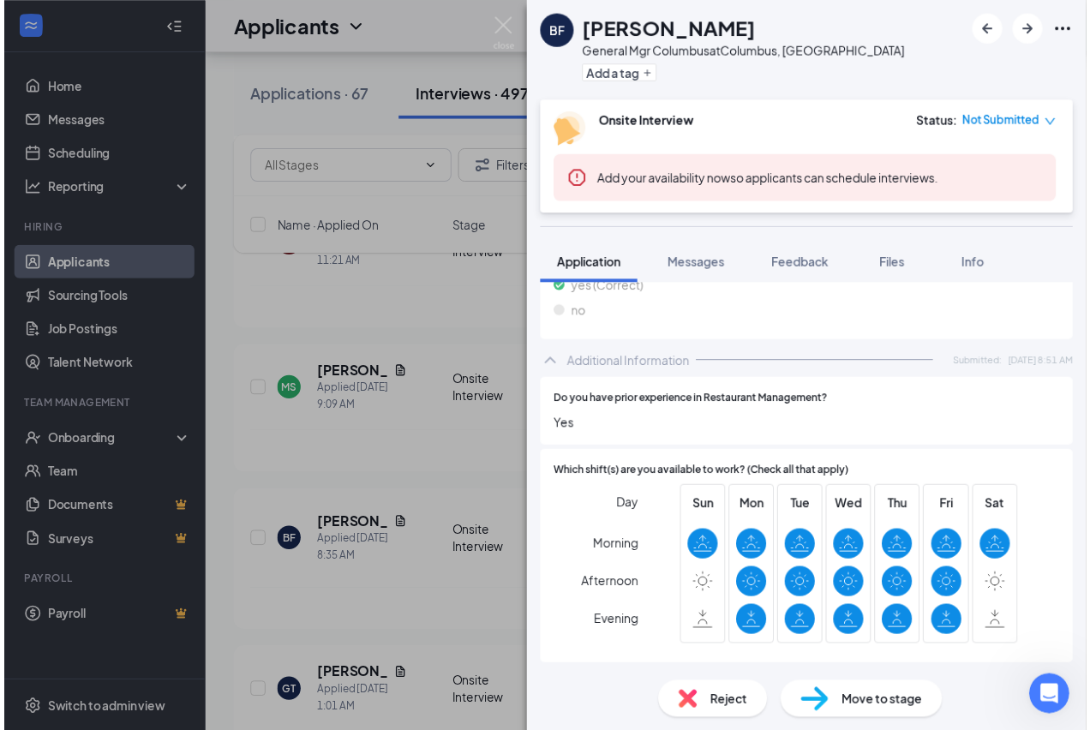
scroll to position [635, 0]
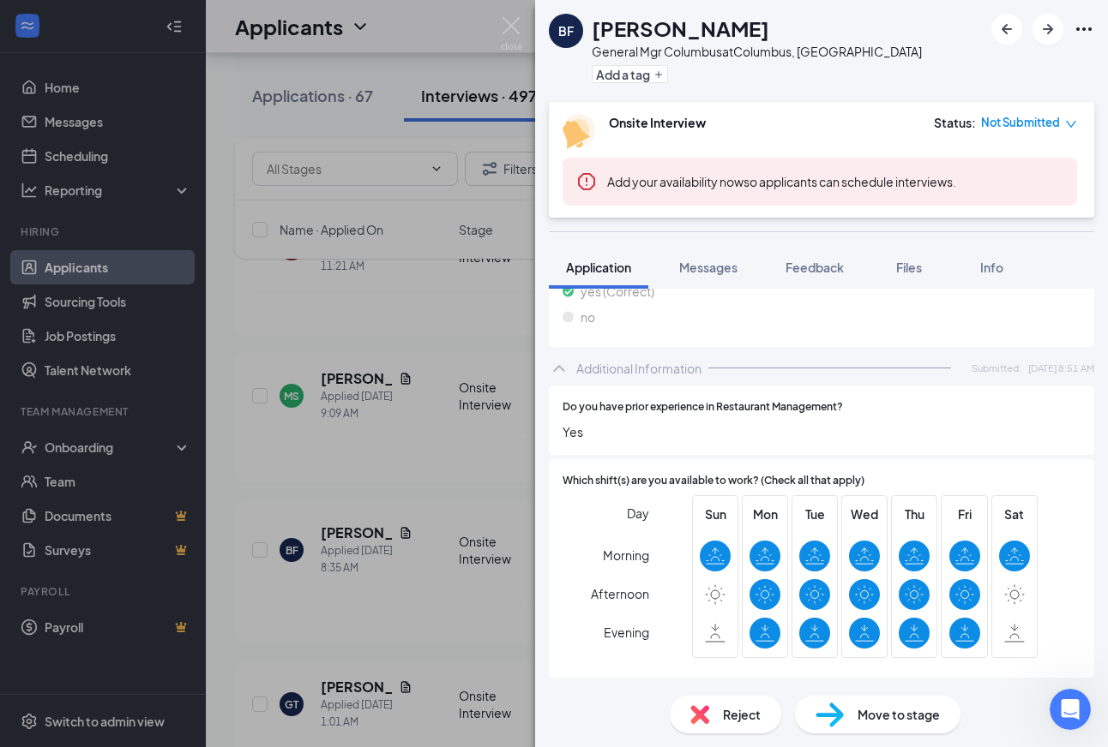
click at [511, 15] on div "BF [PERSON_NAME] General Mgr Columbus at [GEOGRAPHIC_DATA], IN Add a tag Onsite…" at bounding box center [554, 373] width 1108 height 747
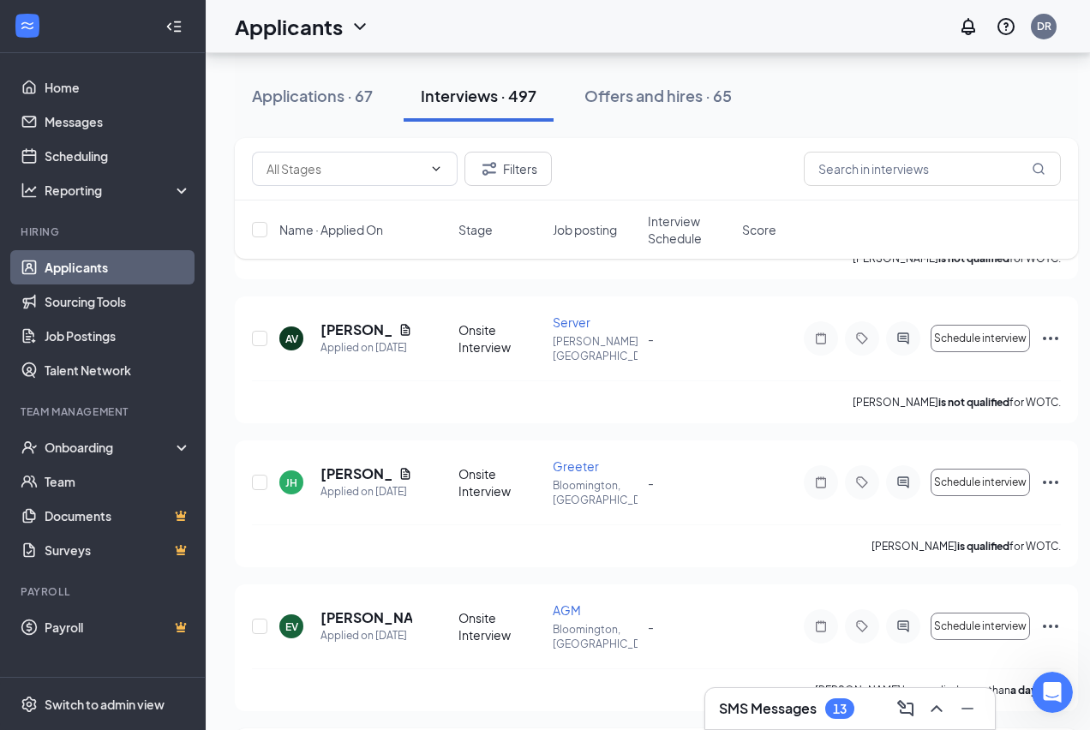
scroll to position [2171, 0]
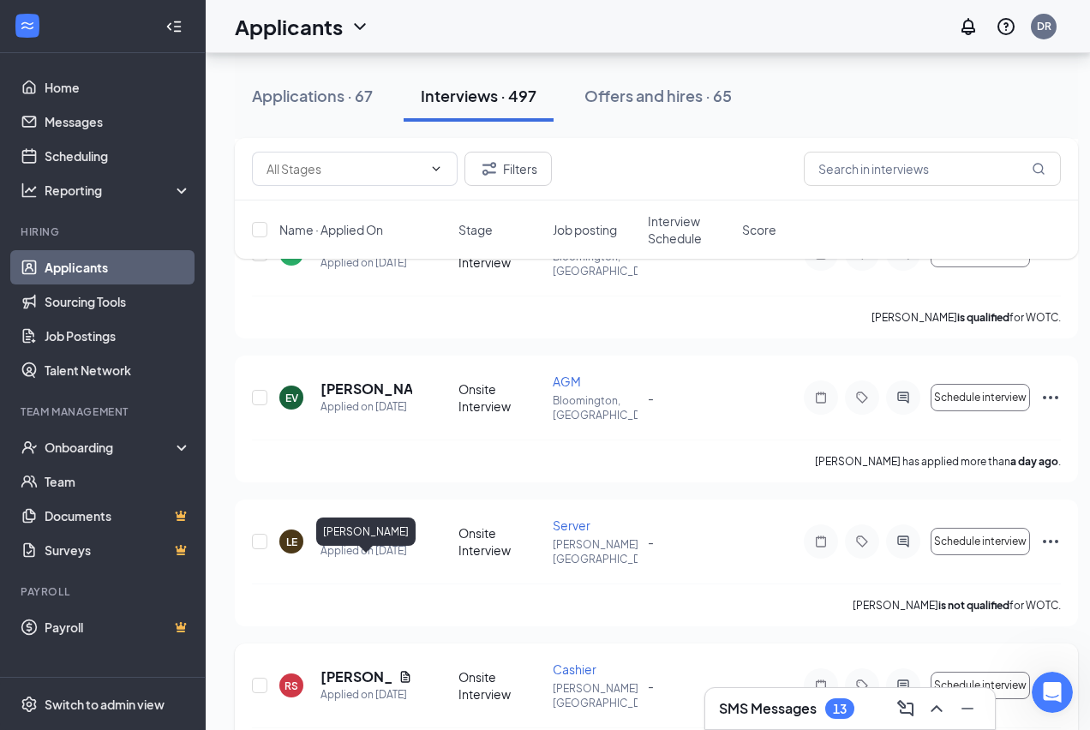
click at [360, 668] on h5 "[PERSON_NAME]" at bounding box center [356, 677] width 71 height 19
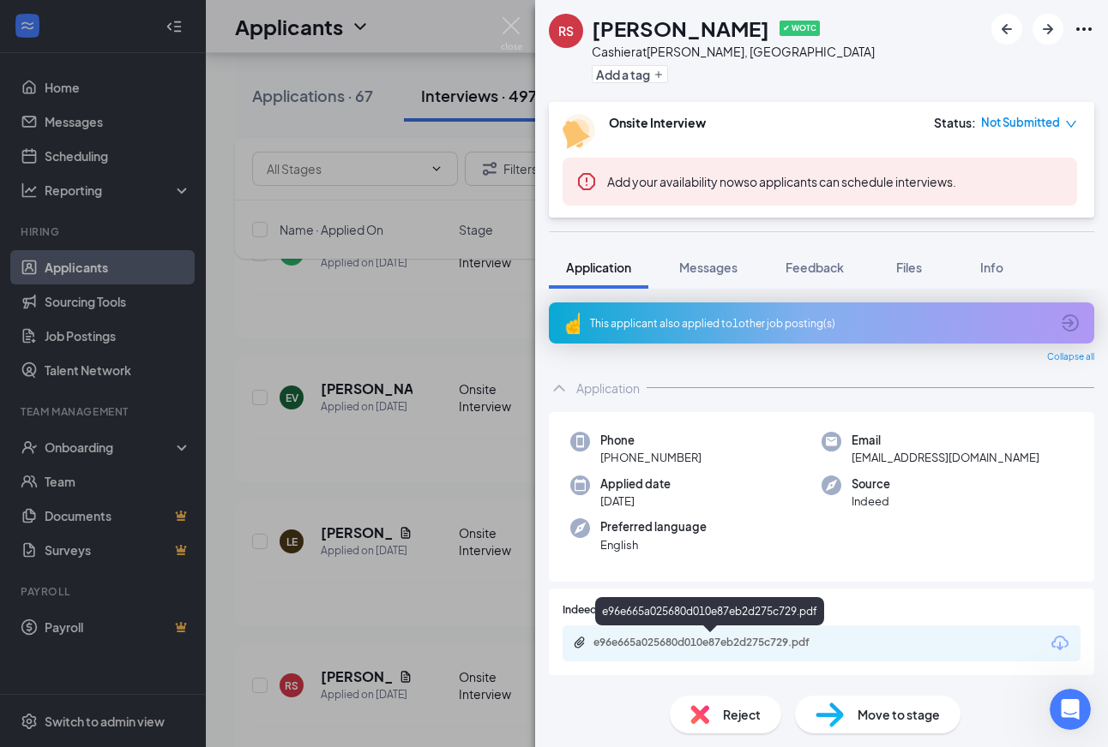
click at [689, 639] on div "e96e665a025680d010e87eb2d275c729.pdf" at bounding box center [713, 643] width 240 height 14
click at [703, 316] on div "This applicant also applied to 1 other job posting(s)" at bounding box center [819, 323] width 459 height 15
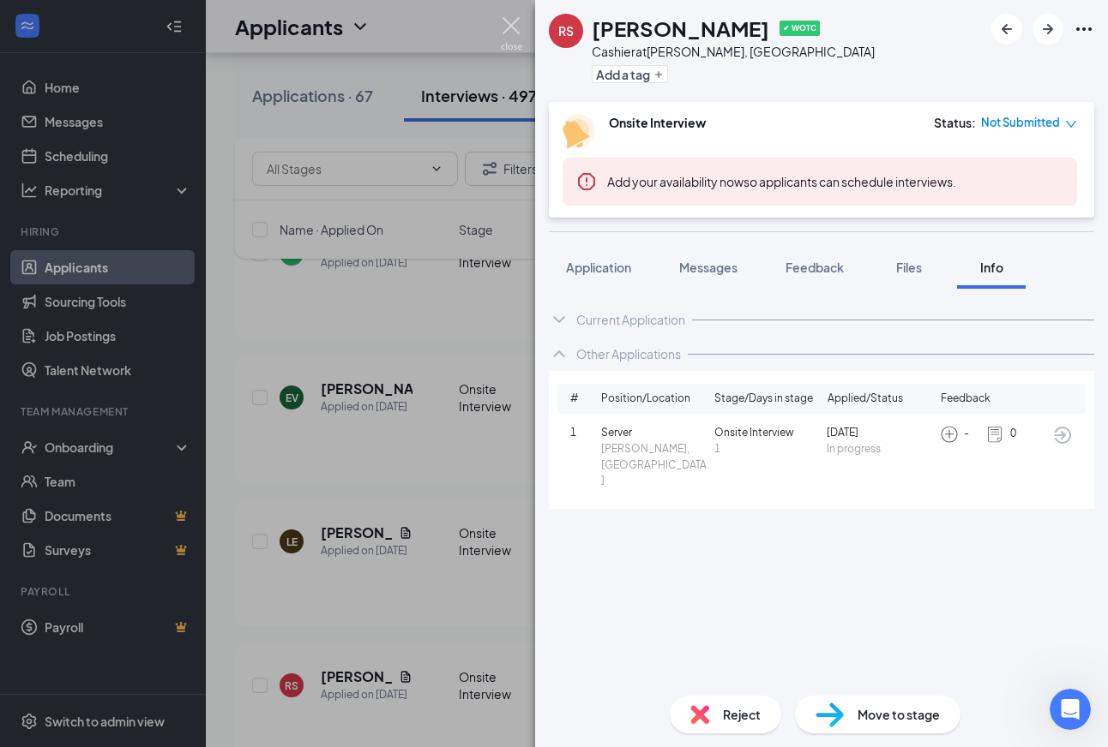
click at [508, 29] on img at bounding box center [511, 33] width 21 height 33
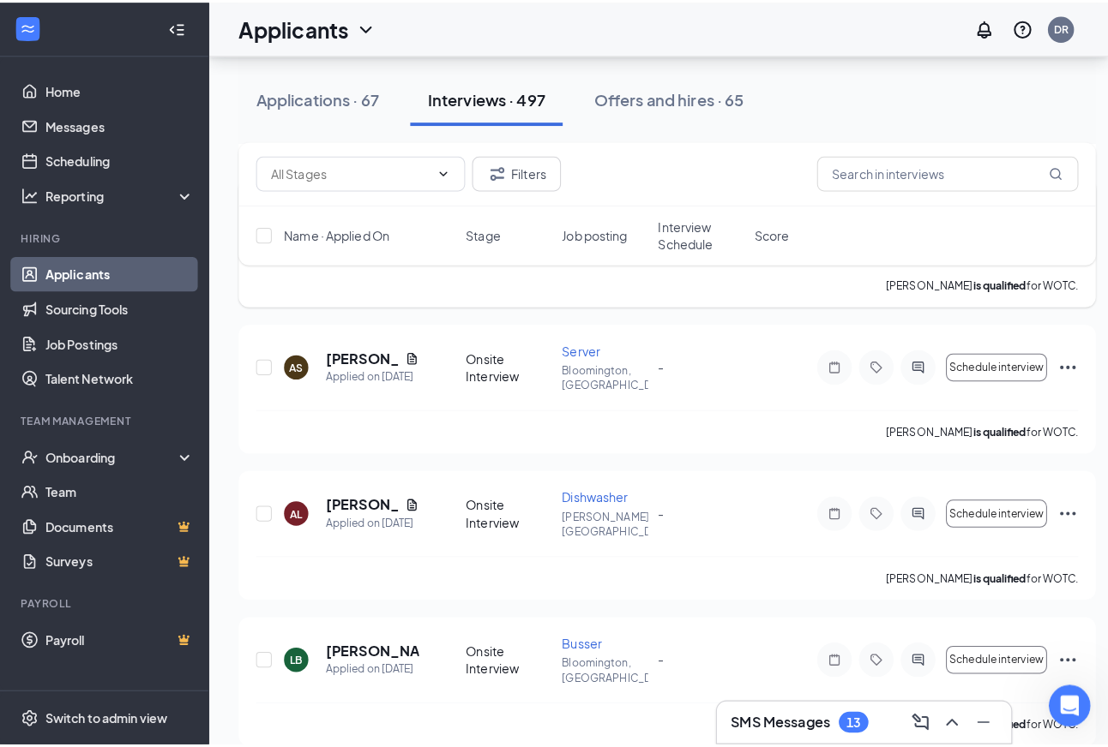
scroll to position [3543, 0]
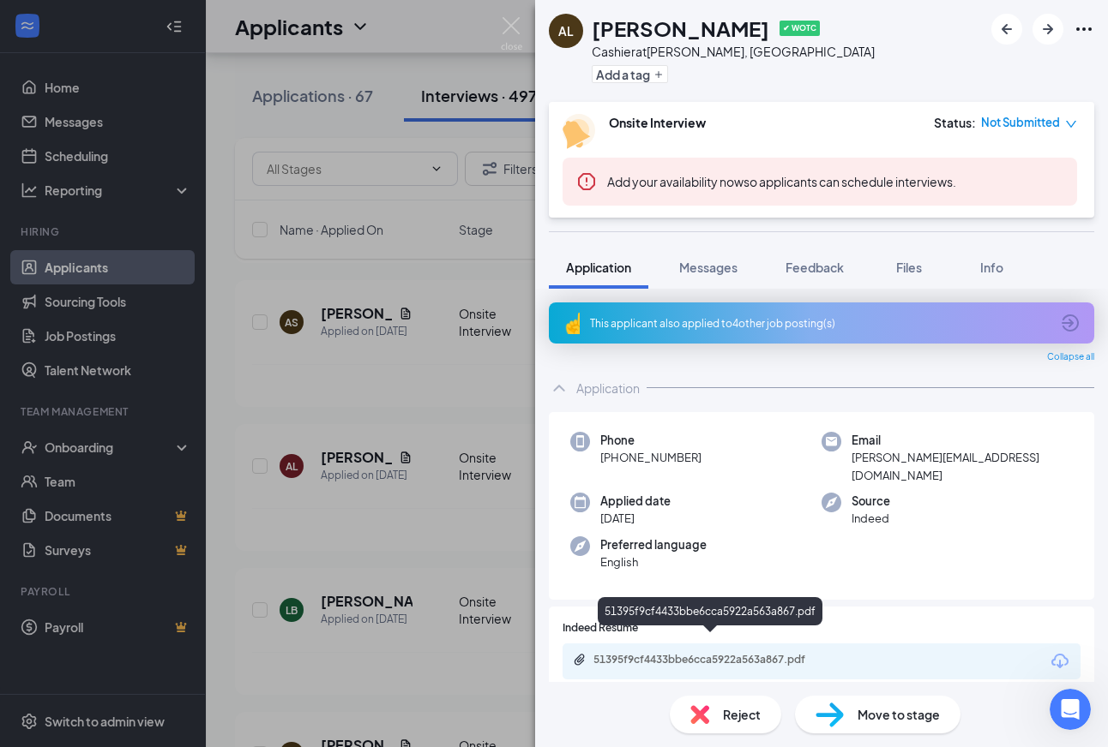
click at [680, 653] on div "51395f9cf4433bbe6cca5922a563a867.pdf" at bounding box center [713, 660] width 240 height 14
click at [509, 21] on img at bounding box center [511, 33] width 21 height 33
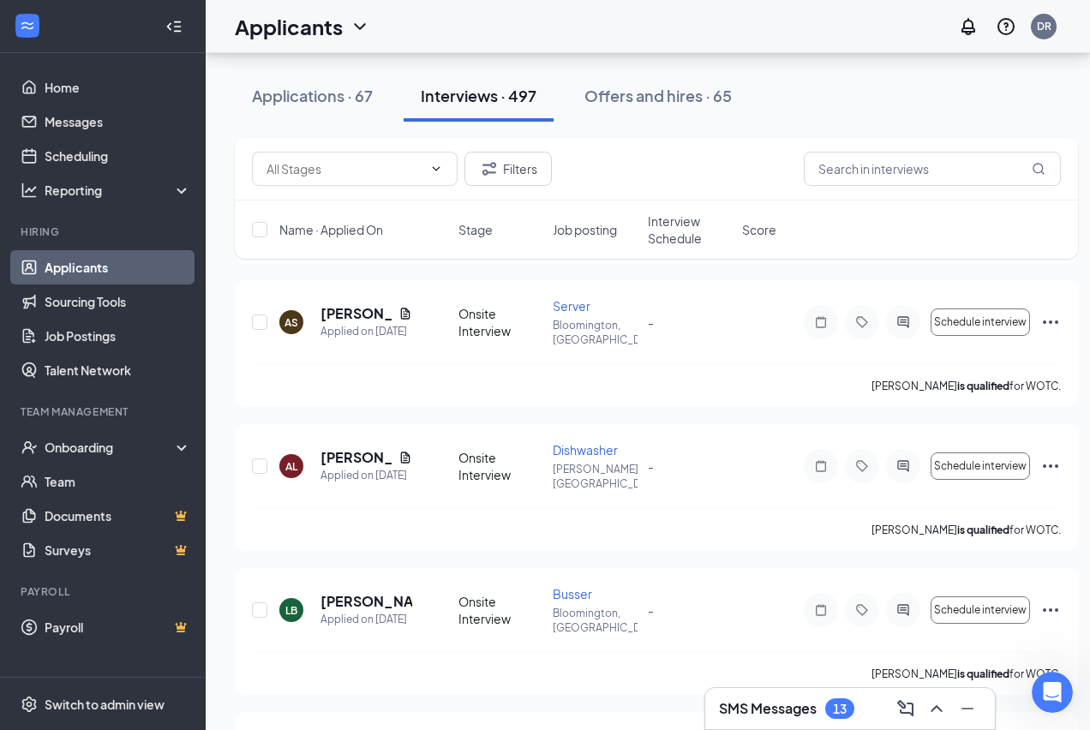
drag, startPoint x: 244, startPoint y: 158, endPoint x: 124, endPoint y: 7, distance: 192.8
